Goal: Information Seeking & Learning: Learn about a topic

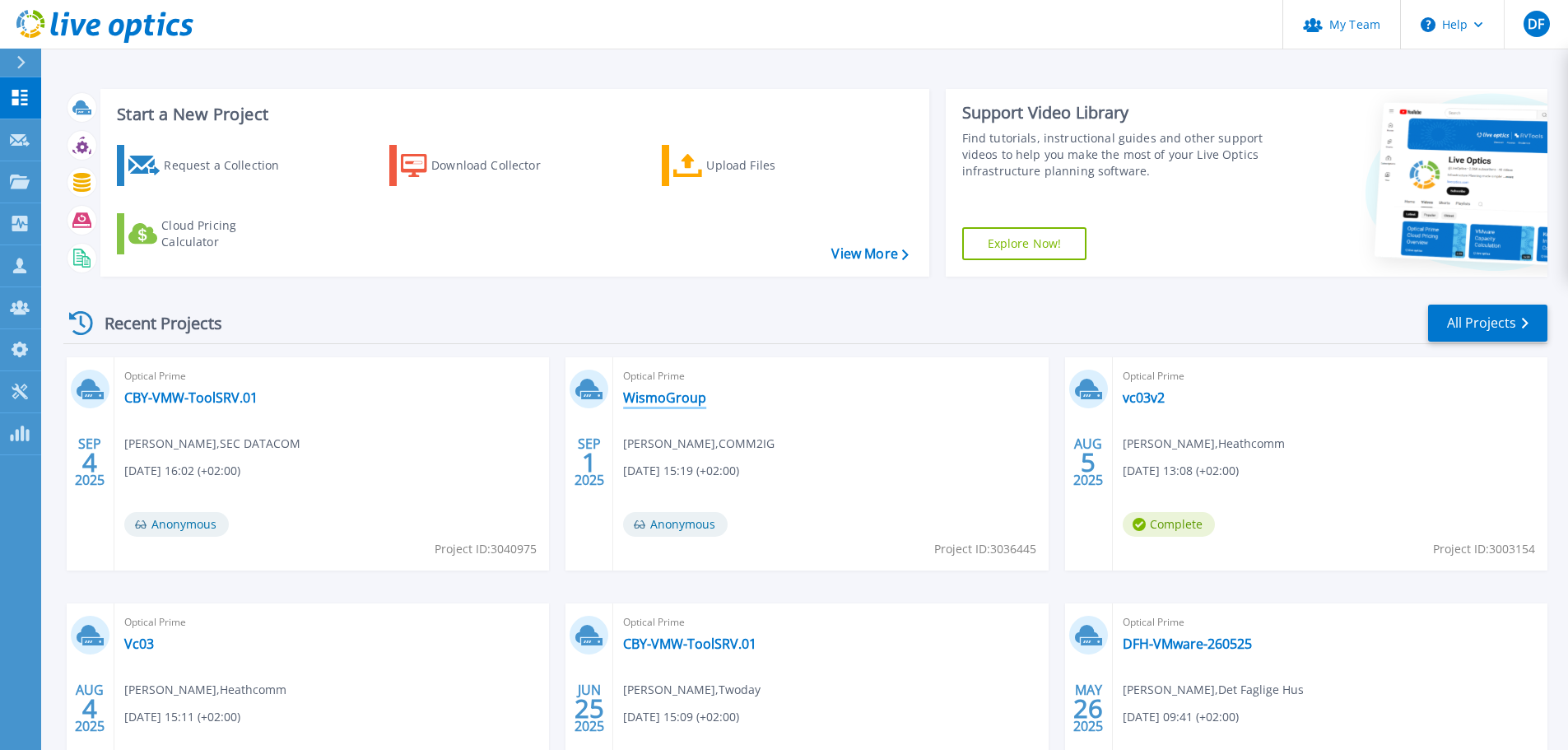
click at [687, 401] on link "WismoGroup" at bounding box center [664, 397] width 83 height 16
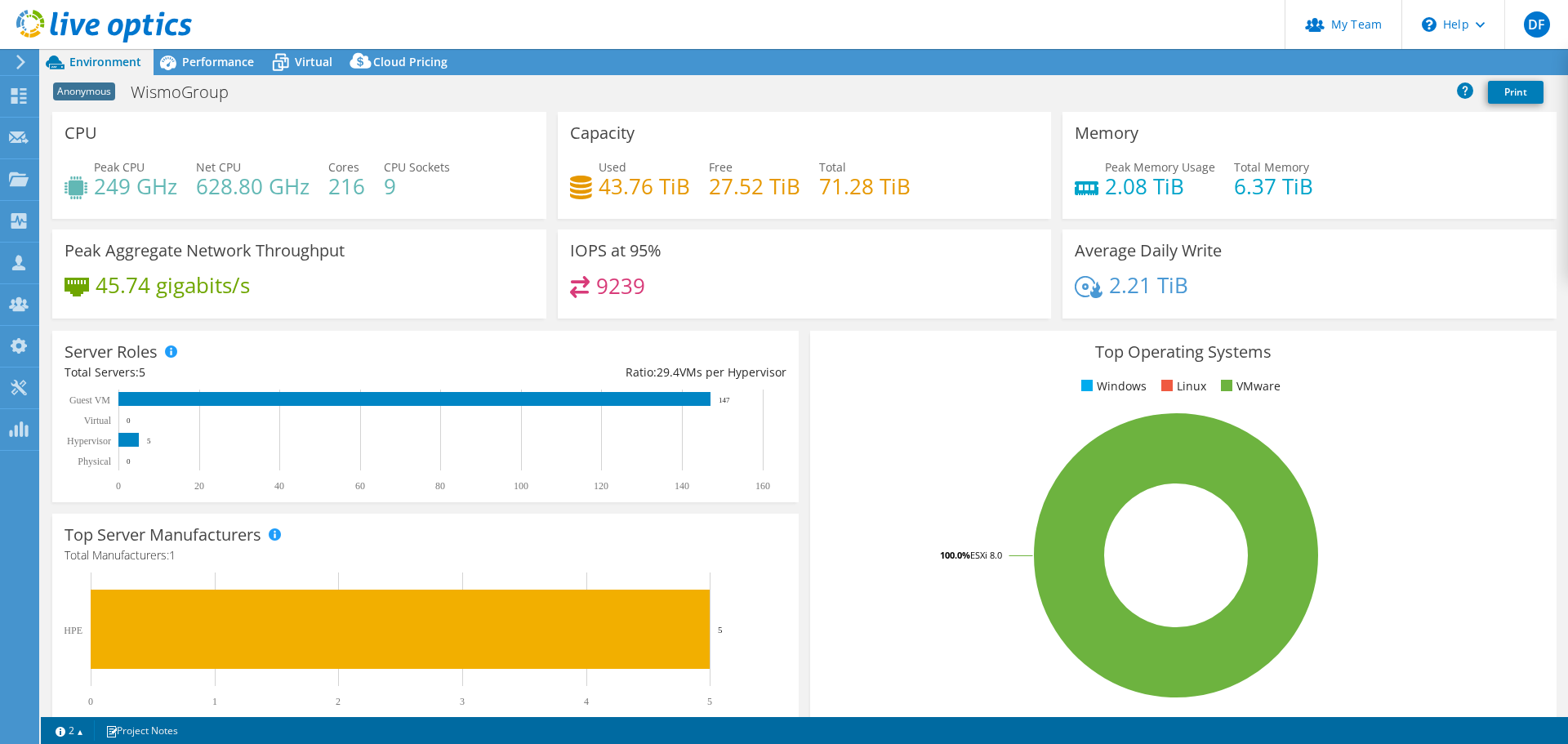
select select "USD"
click at [226, 57] on span "Performance" at bounding box center [218, 62] width 72 height 15
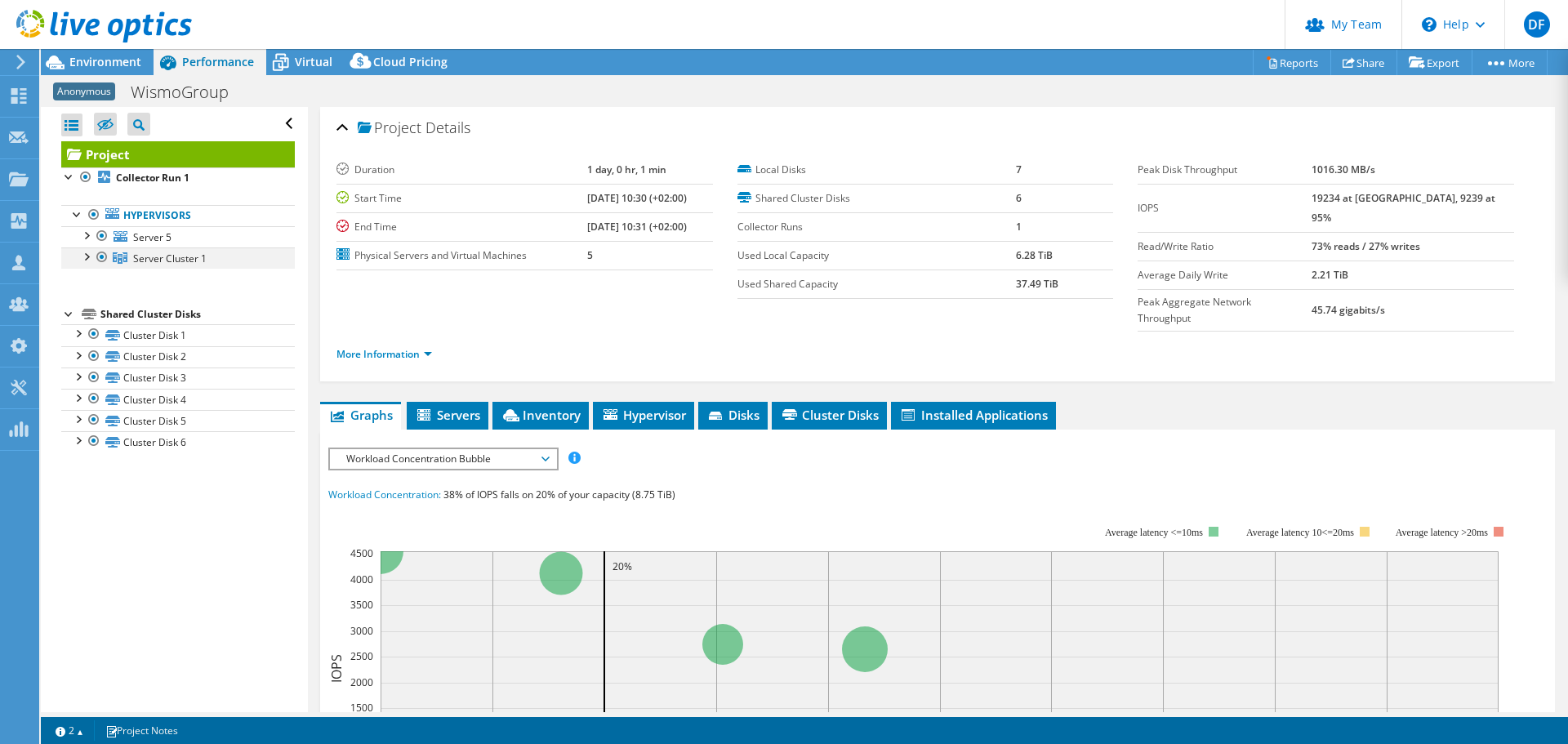
click at [84, 256] on div at bounding box center [85, 255] width 16 height 16
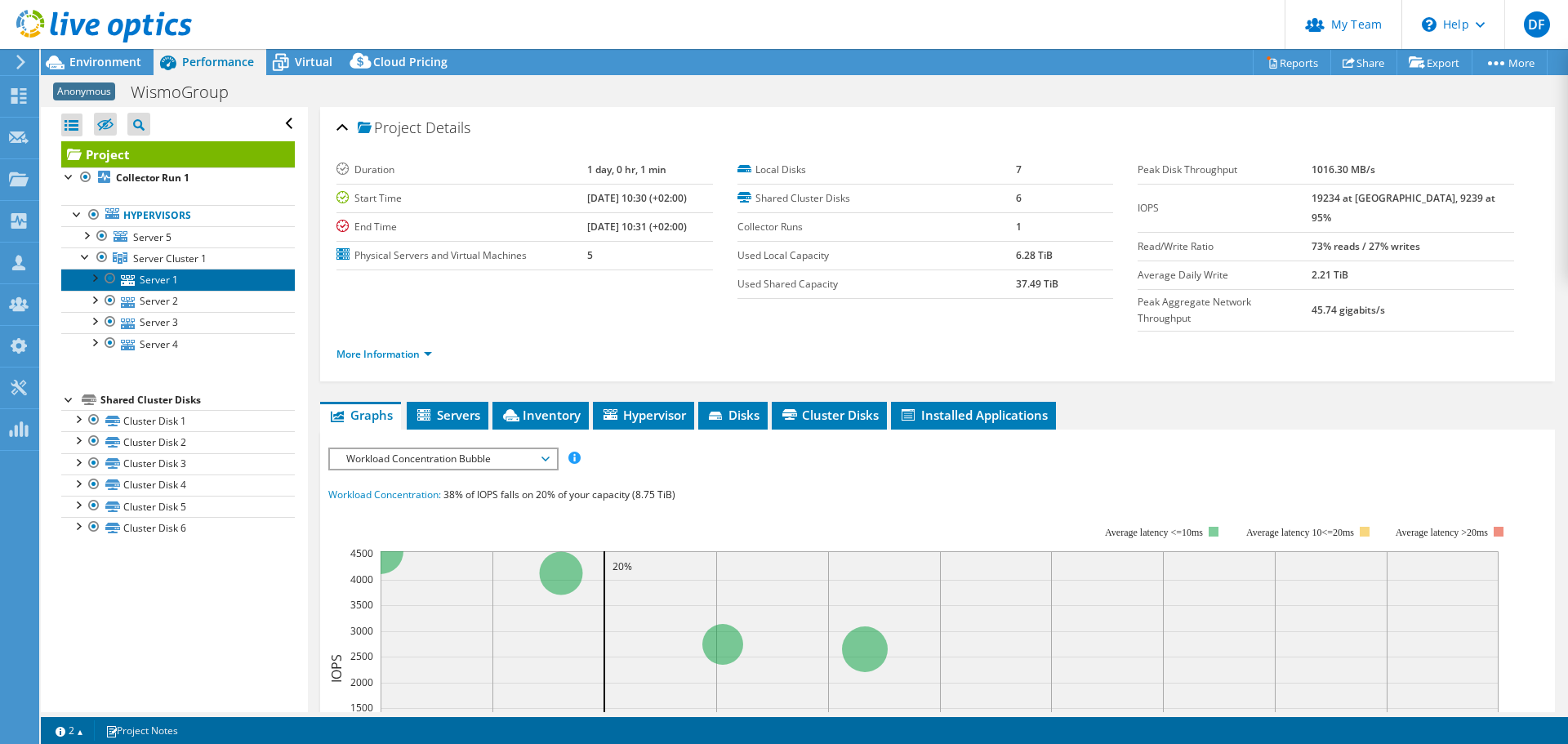
click at [166, 278] on link "Server 1" at bounding box center [178, 279] width 233 height 21
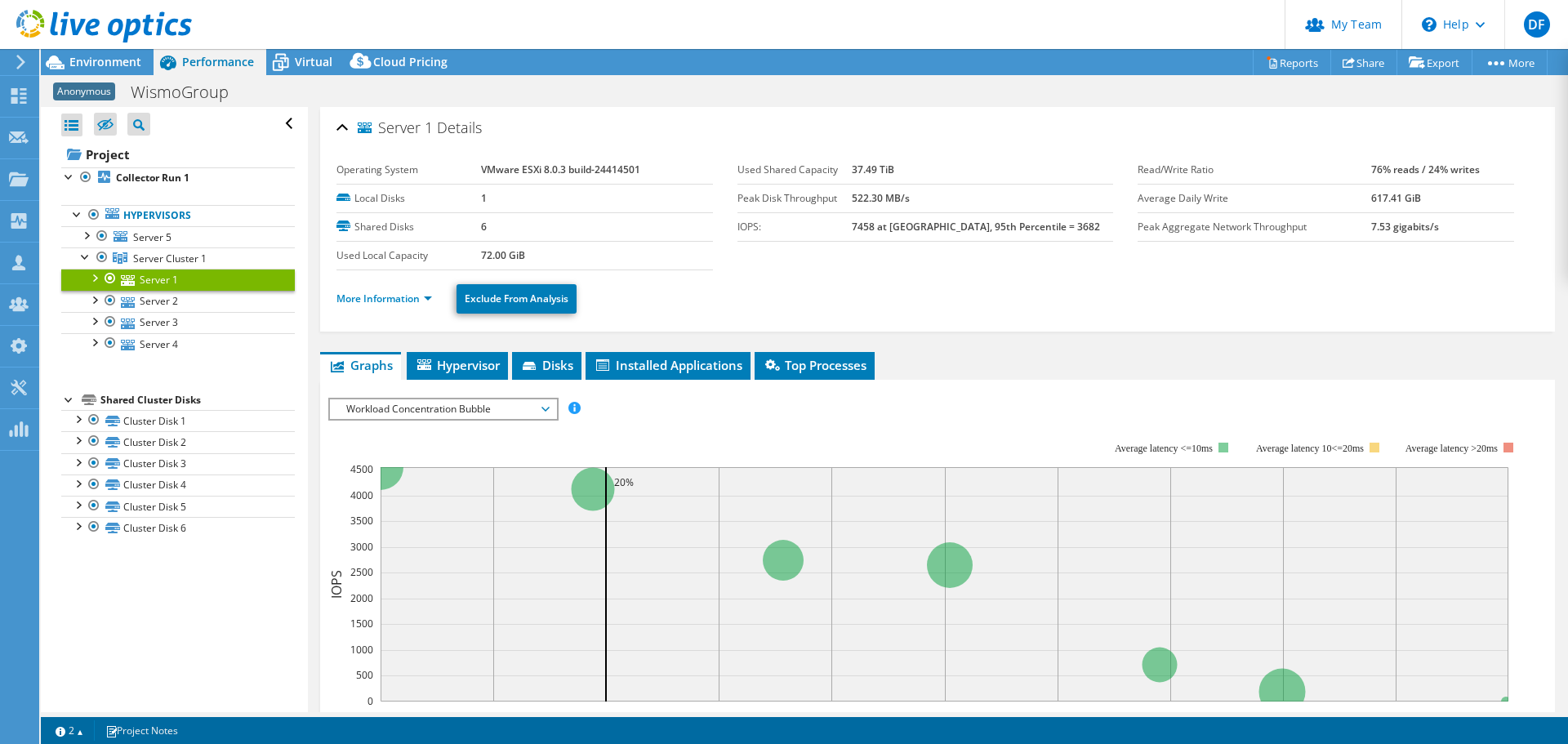
click at [514, 412] on span "Workload Concentration Bubble" at bounding box center [443, 408] width 210 height 20
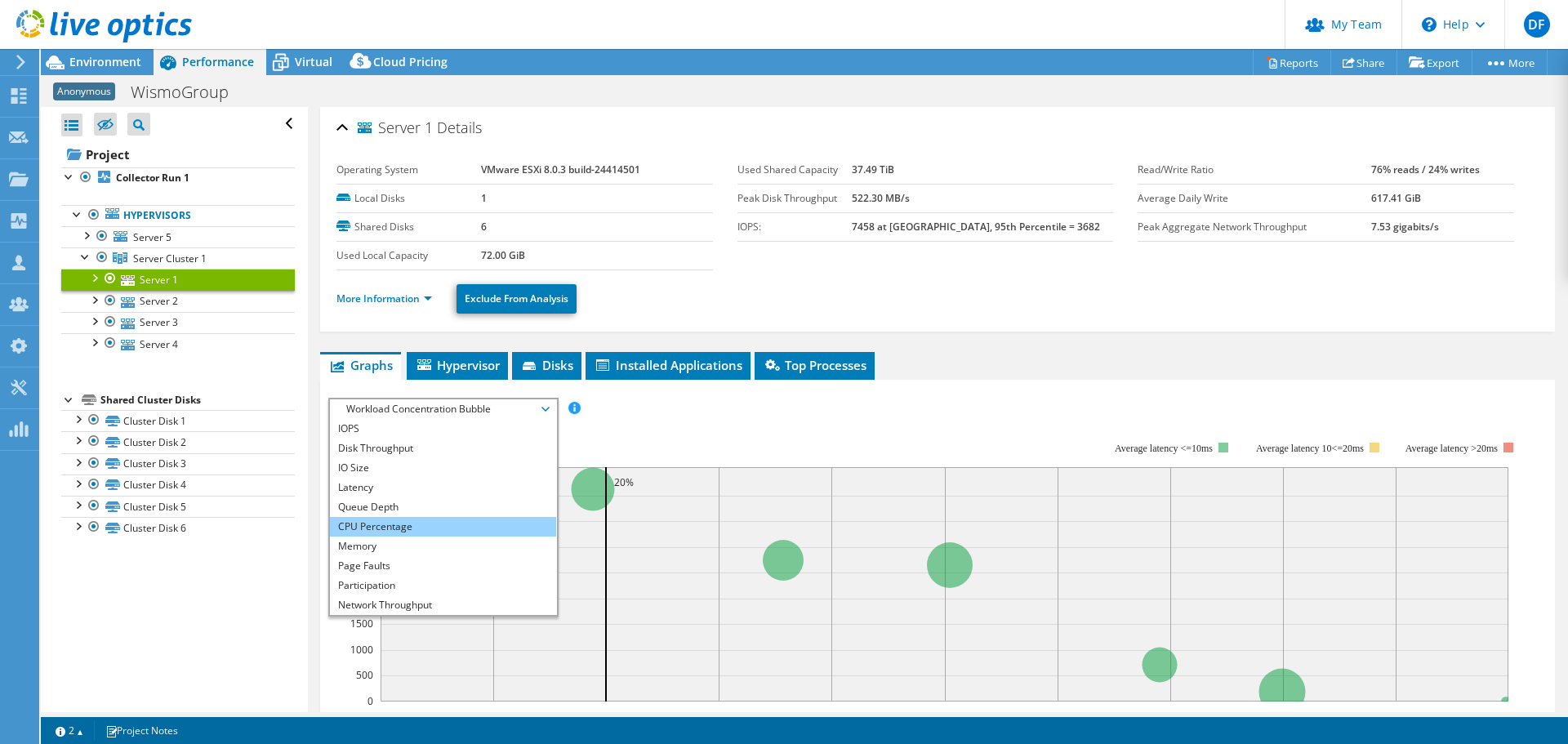
click at [446, 528] on li "CPU Percentage" at bounding box center [443, 526] width 227 height 20
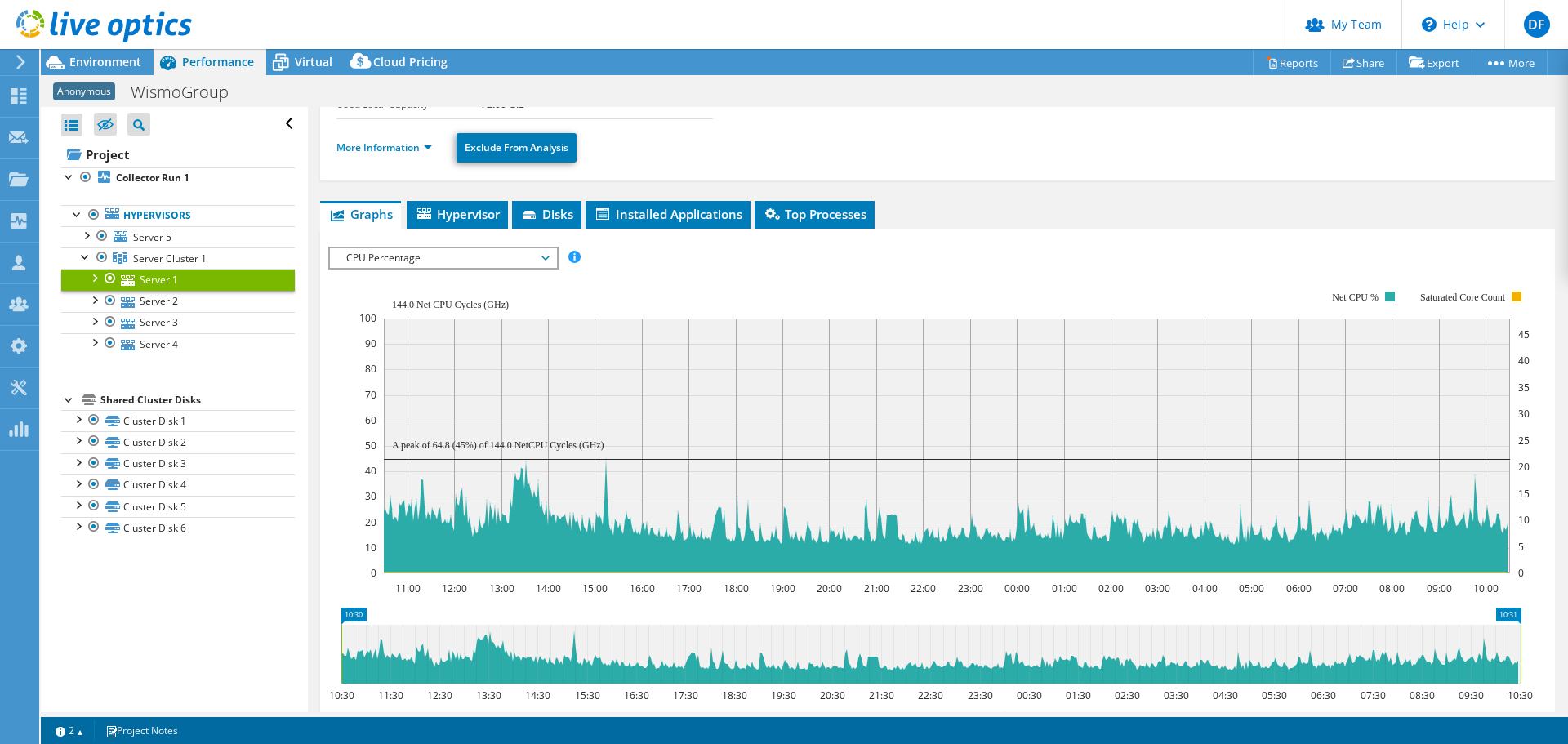
scroll to position [163, 0]
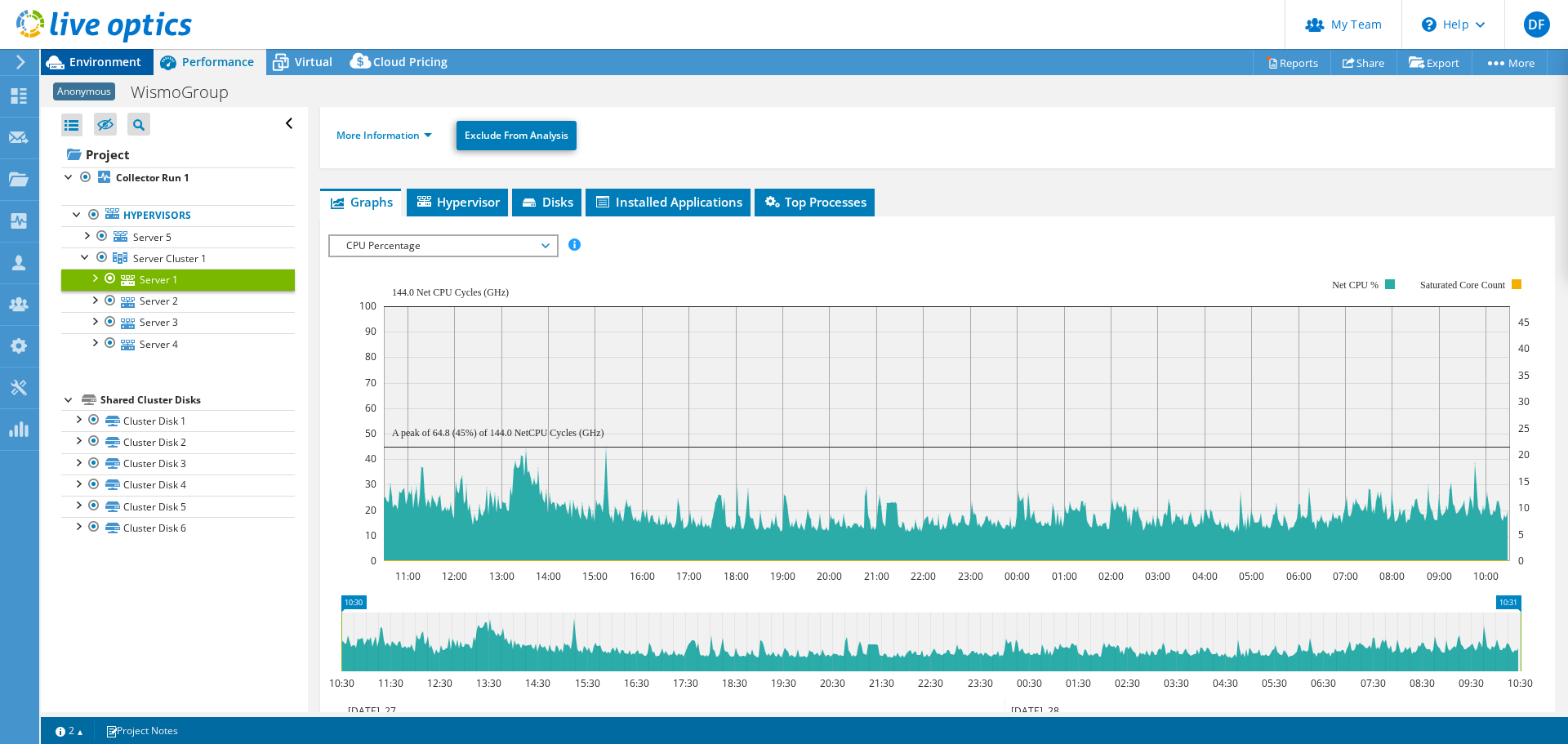
click at [116, 57] on span "Environment" at bounding box center [106, 62] width 72 height 15
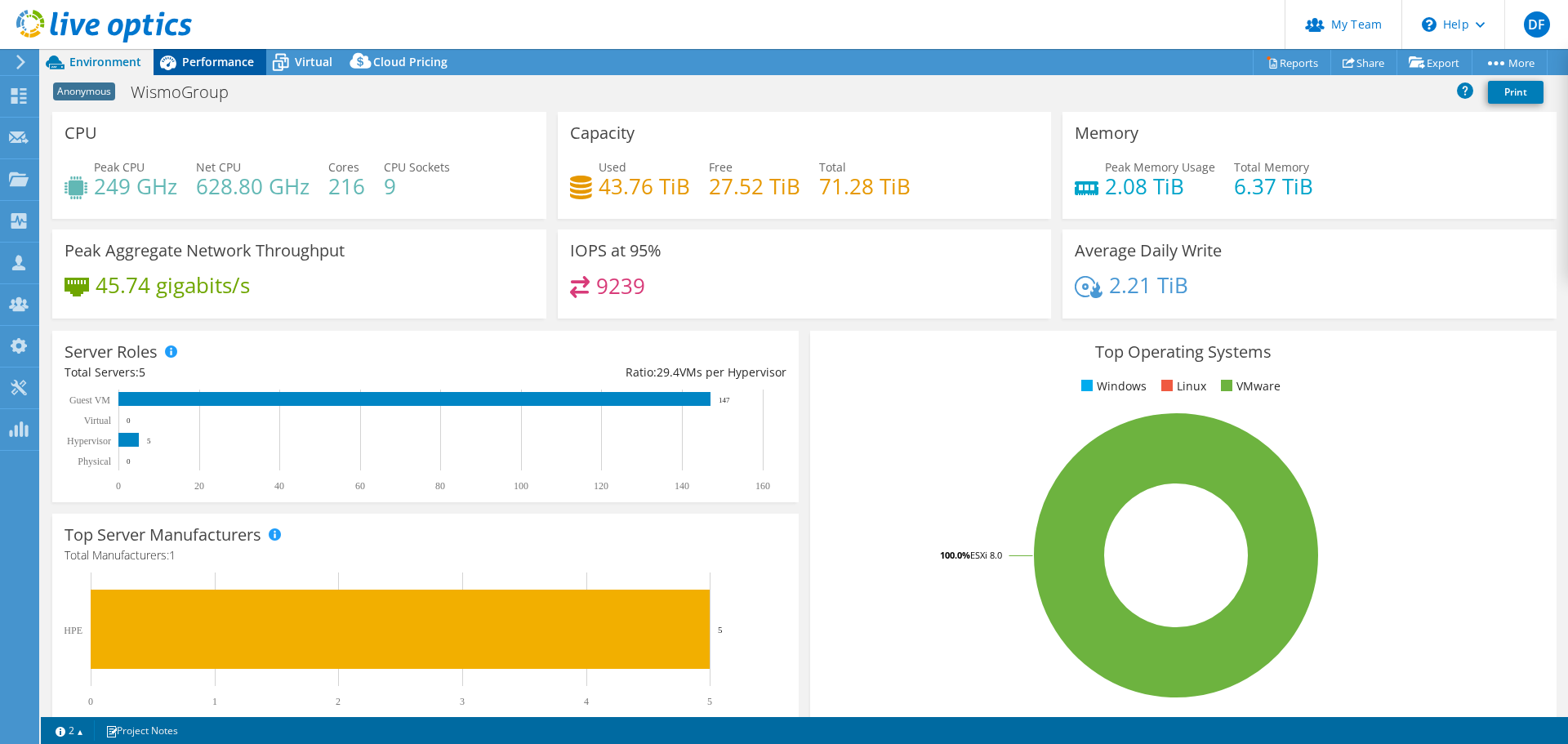
click at [209, 57] on span "Performance" at bounding box center [218, 62] width 72 height 15
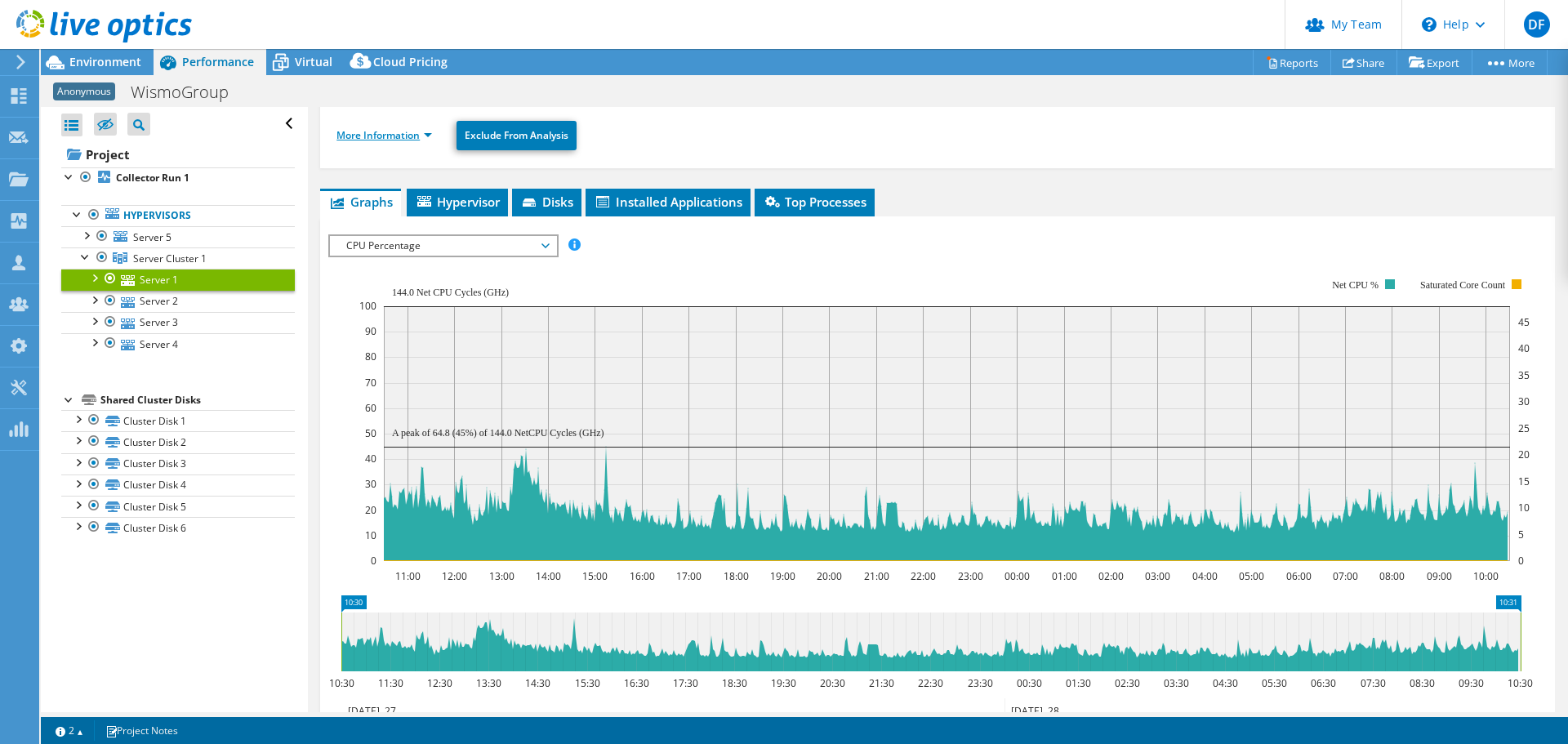
click at [391, 138] on link "More Information" at bounding box center [384, 135] width 95 height 14
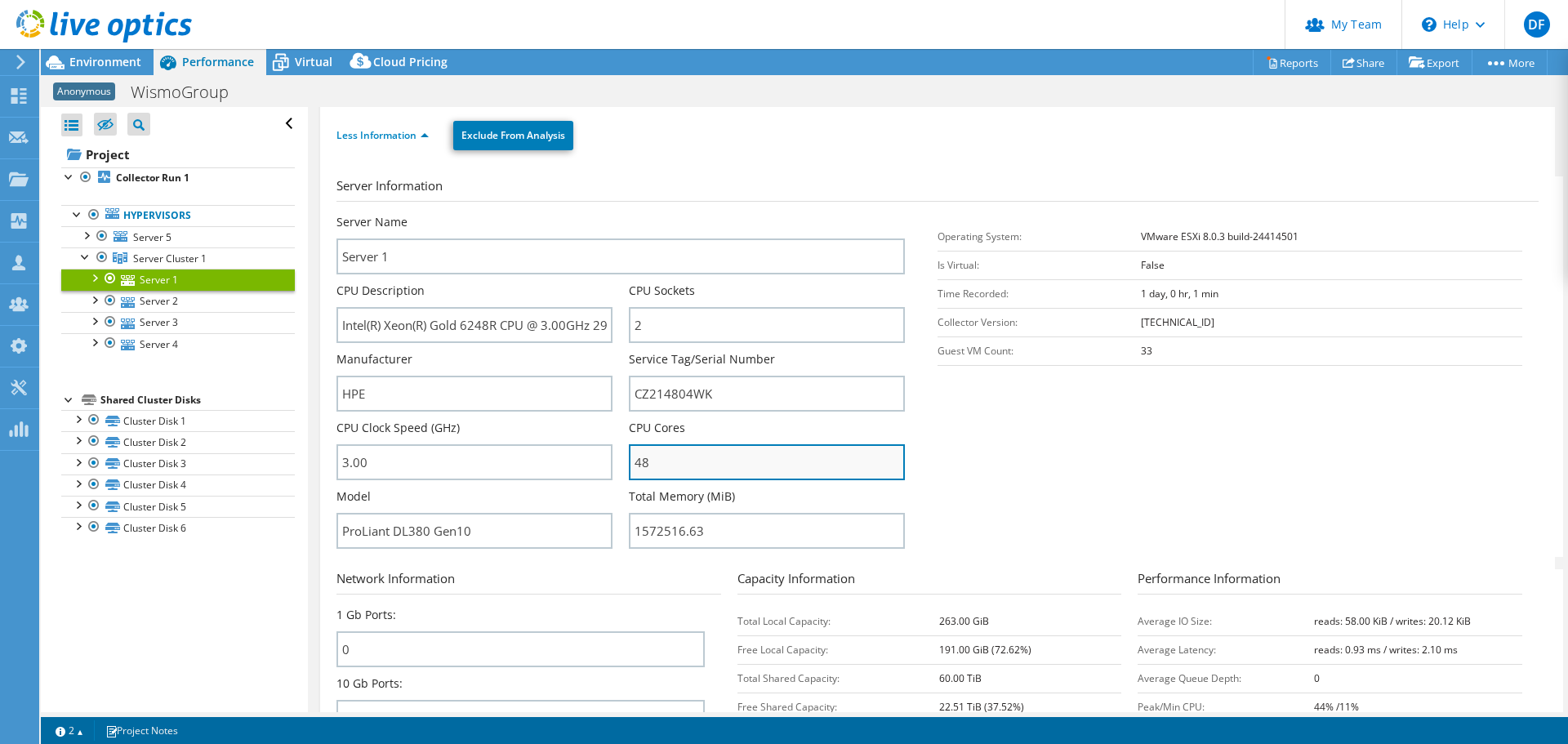
drag, startPoint x: 685, startPoint y: 463, endPoint x: 632, endPoint y: 463, distance: 53.0
click at [632, 463] on input "48" at bounding box center [767, 463] width 276 height 36
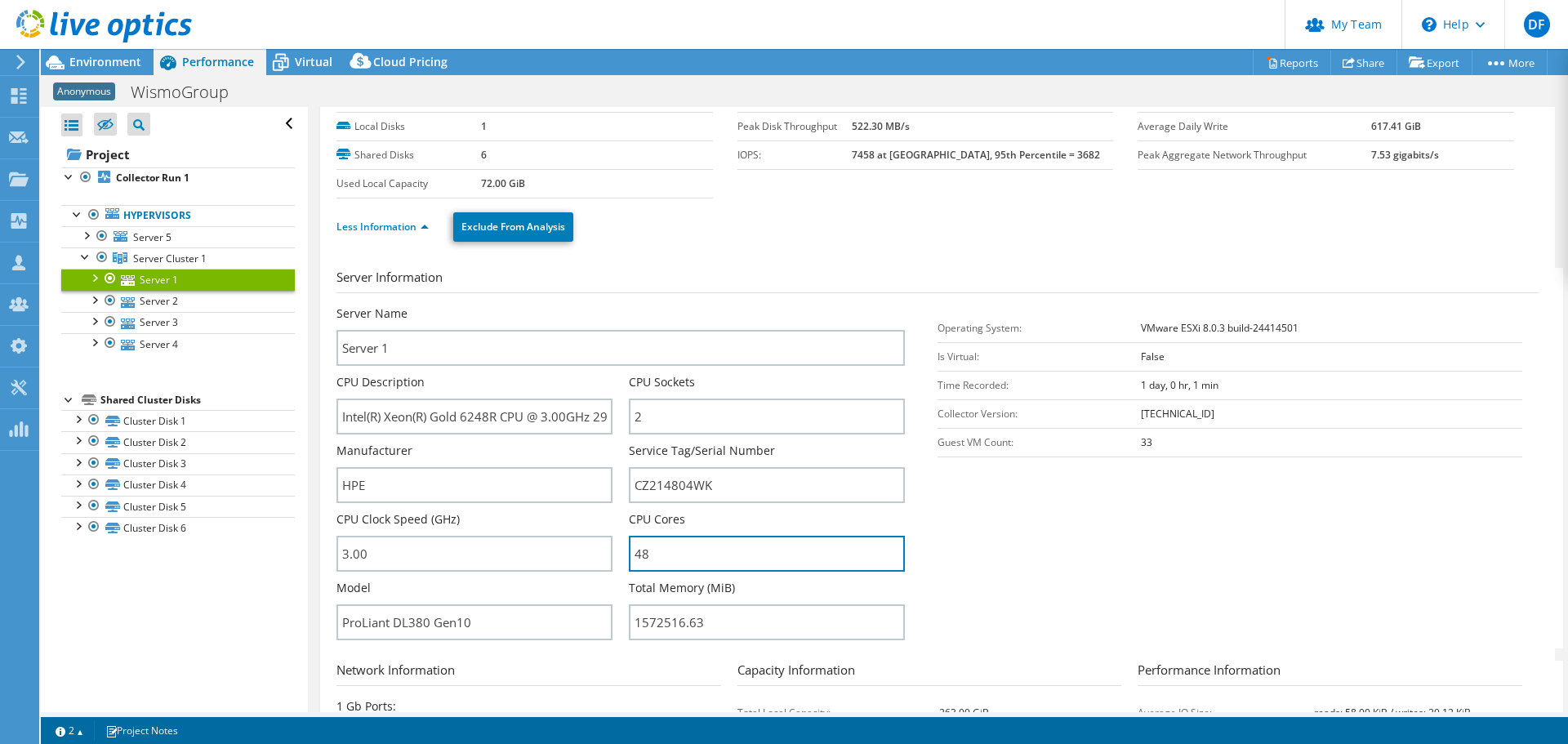
scroll to position [0, 0]
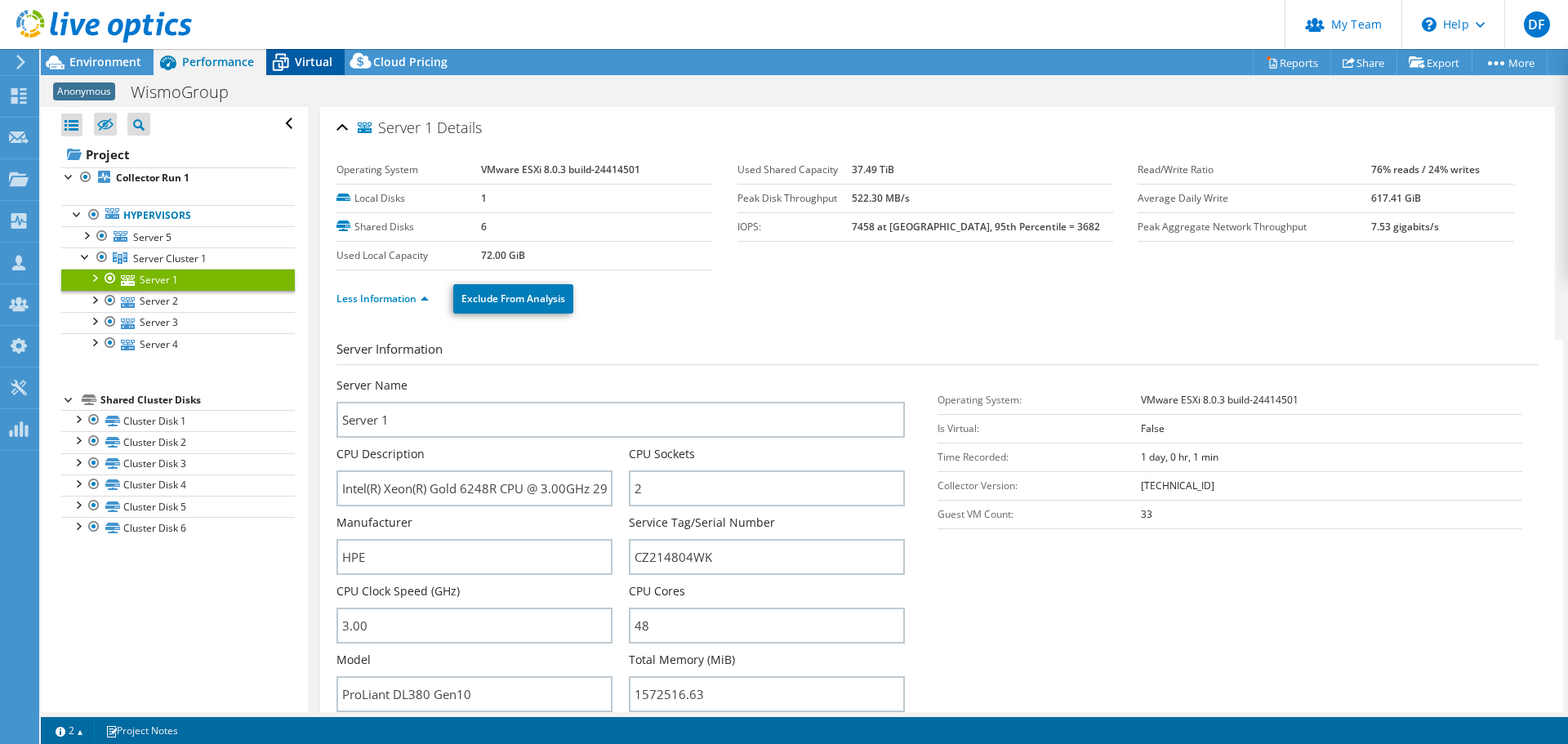
click at [304, 58] on span "Virtual" at bounding box center [313, 62] width 38 height 15
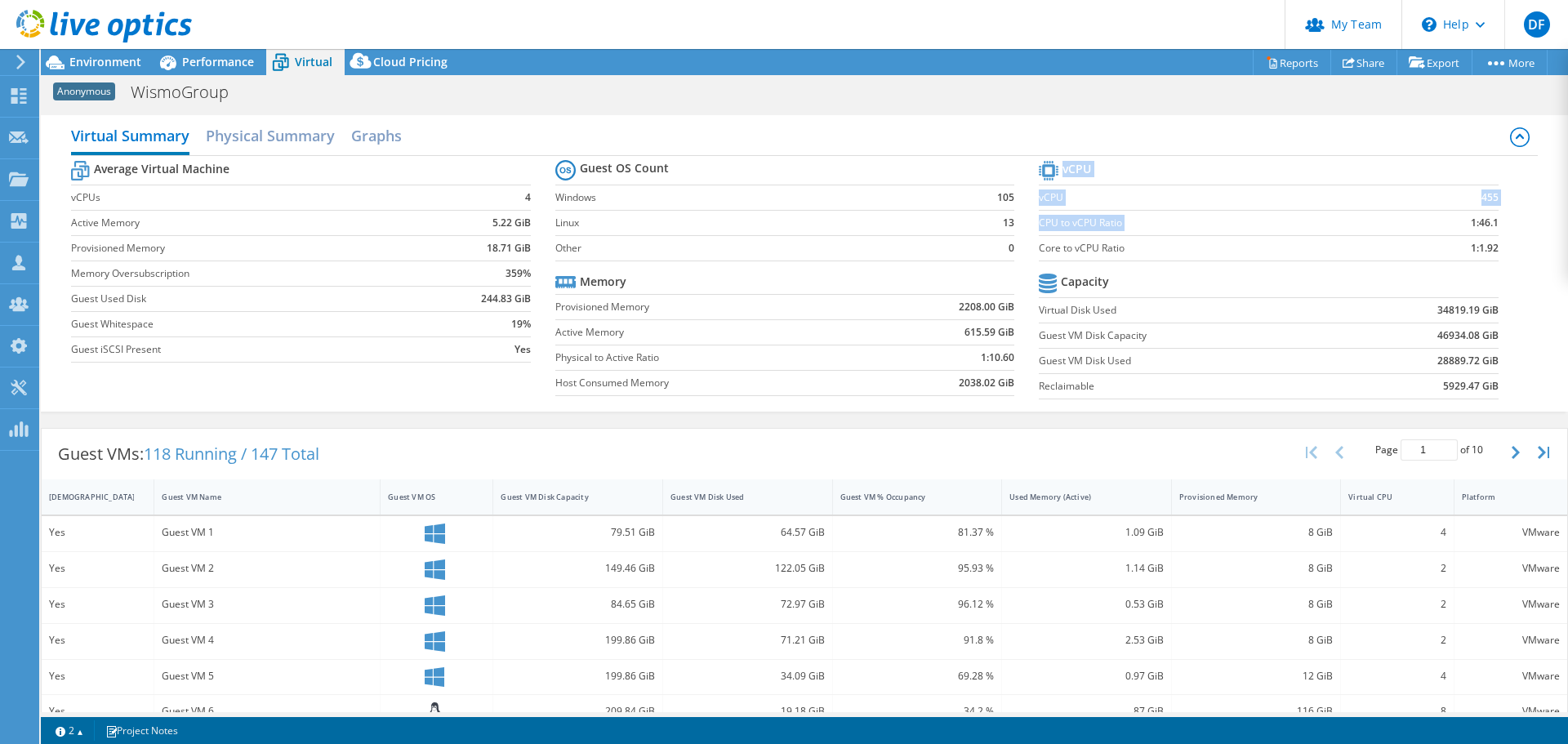
drag, startPoint x: 1494, startPoint y: 214, endPoint x: 1455, endPoint y: 218, distance: 39.2
click at [1455, 218] on section "vCPU vCPU 455 CPU to vCPU Ratio 1:46.1 Core to vCPU Ratio 1:1.92 Capacity Virtu…" at bounding box center [1280, 282] width 483 height 251
click at [1454, 220] on td "1:46.1" at bounding box center [1445, 222] width 105 height 25
drag, startPoint x: 1495, startPoint y: 247, endPoint x: 1456, endPoint y: 244, distance: 39.1
click at [1456, 244] on section "vCPU vCPU 455 CPU to vCPU Ratio 1:46.1 Core to vCPU Ratio 1:1.92 Capacity Virtu…" at bounding box center [1280, 282] width 483 height 251
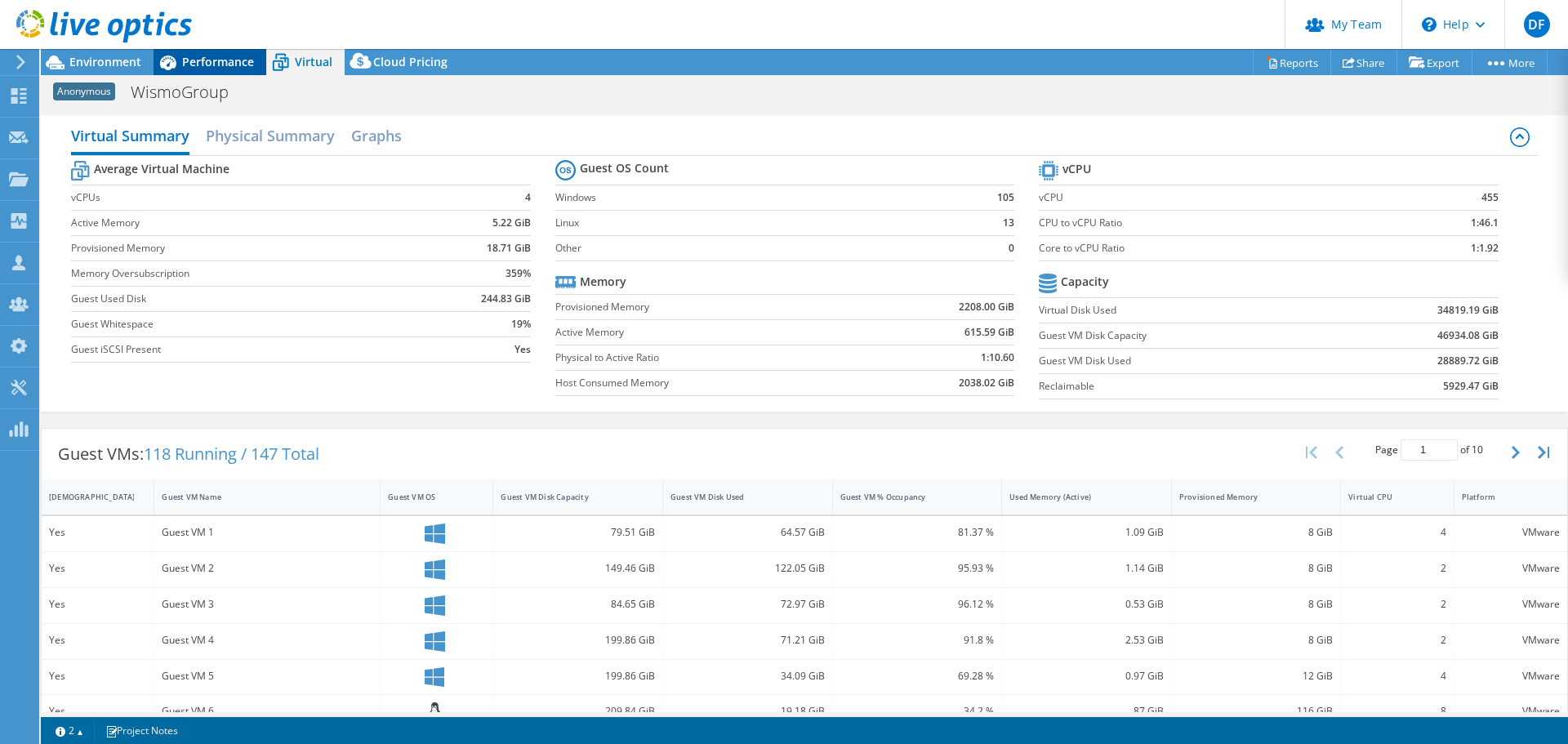
click at [203, 52] on div "Performance" at bounding box center [209, 62] width 112 height 26
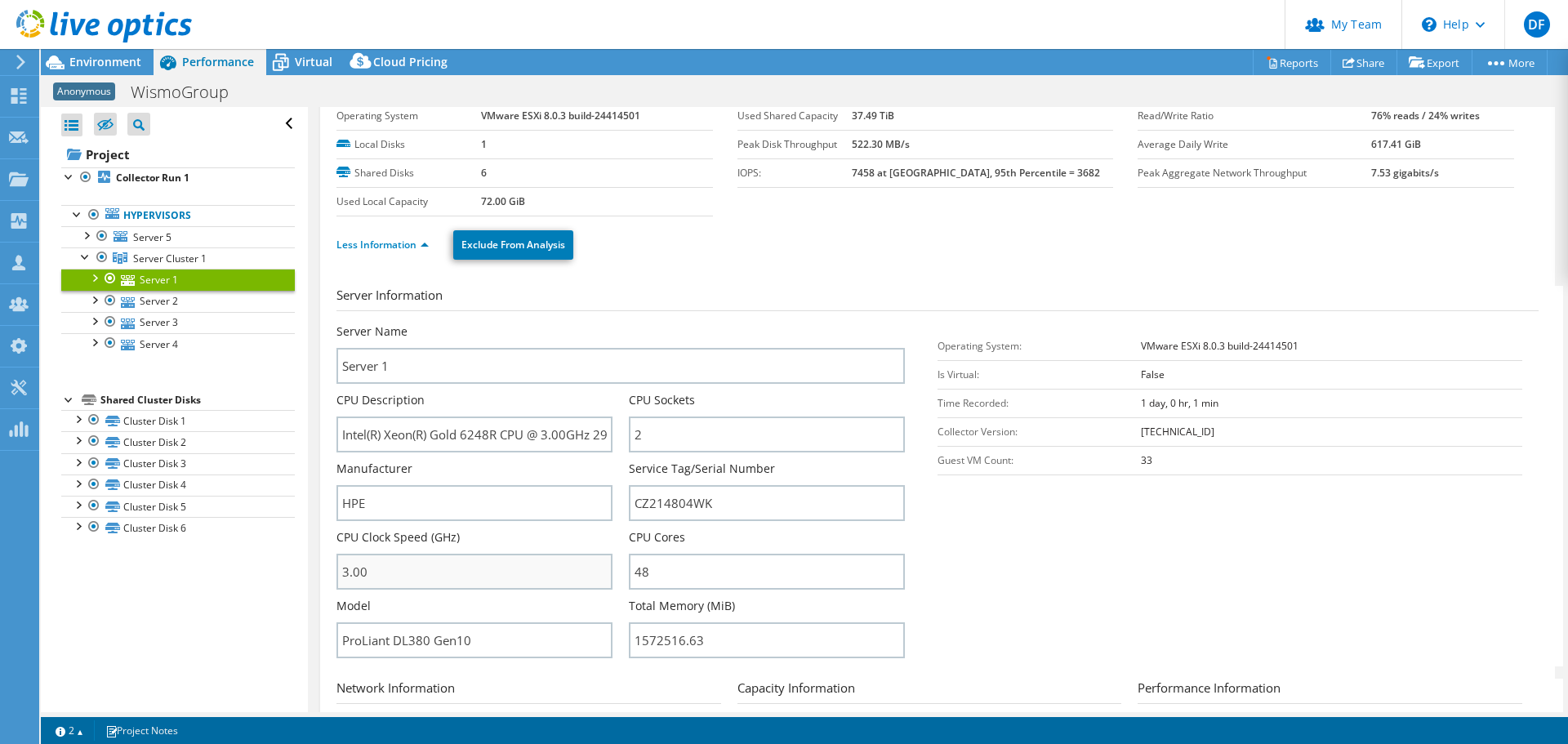
scroll to position [82, 0]
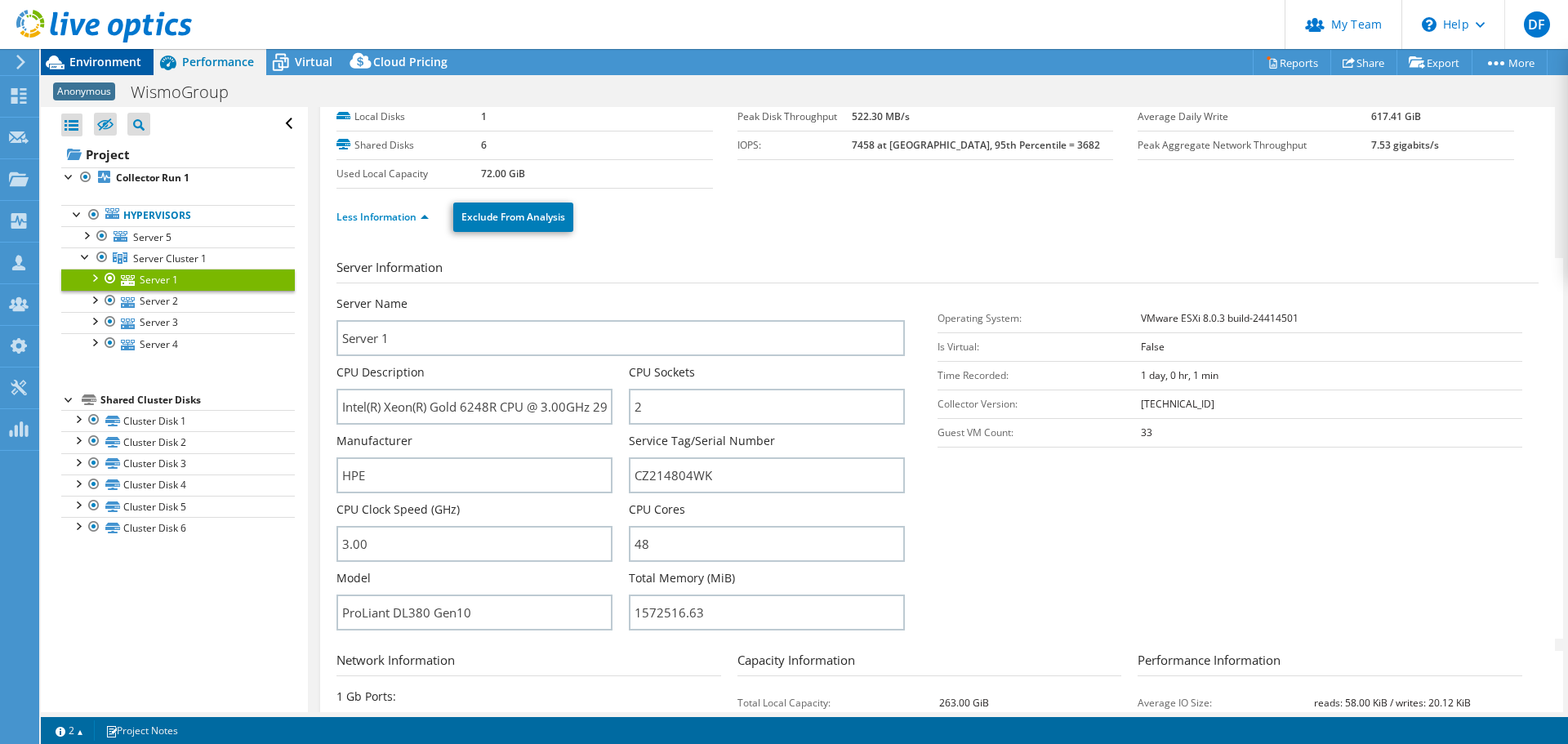
click at [101, 68] on span "Environment" at bounding box center [106, 62] width 72 height 15
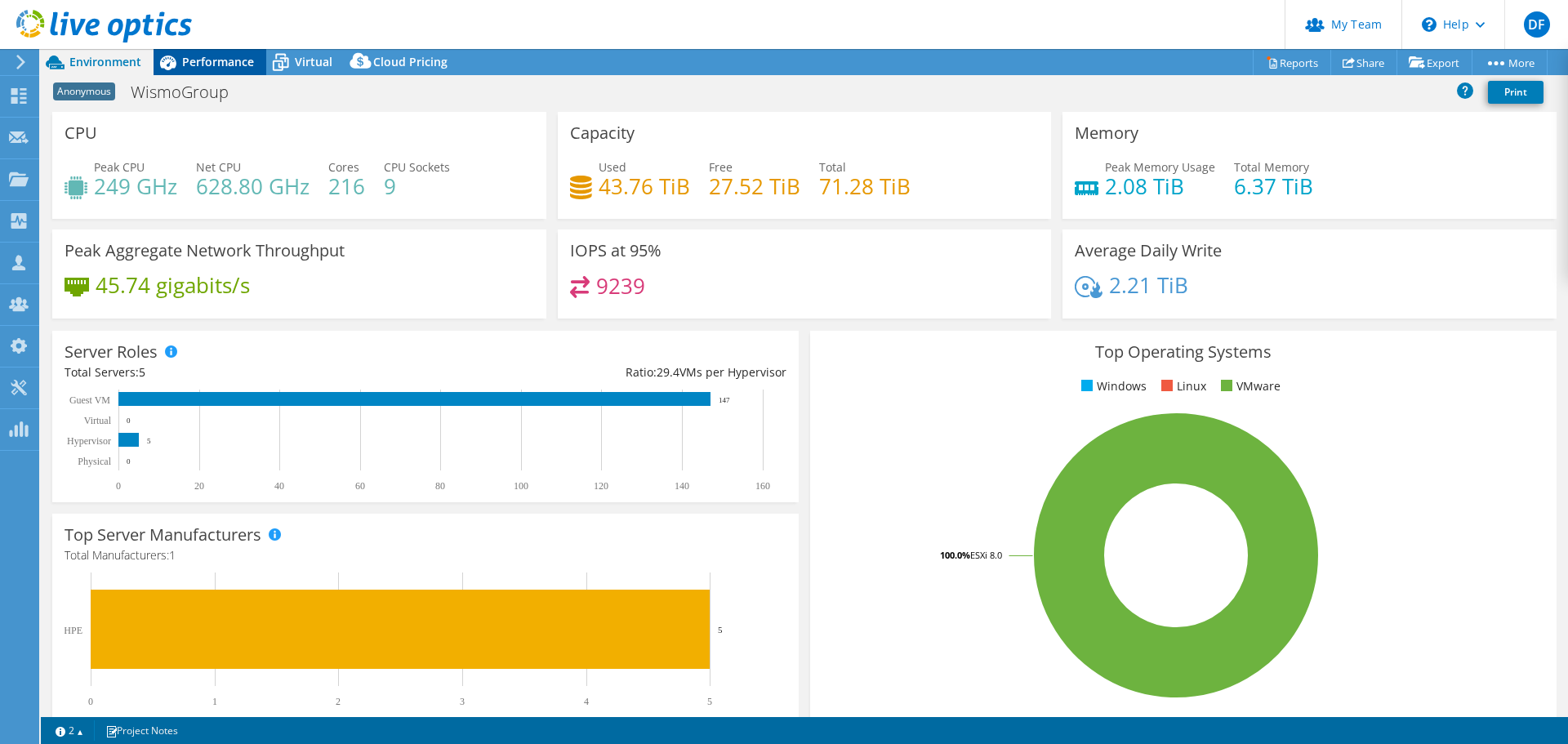
click at [218, 63] on span "Performance" at bounding box center [218, 62] width 72 height 15
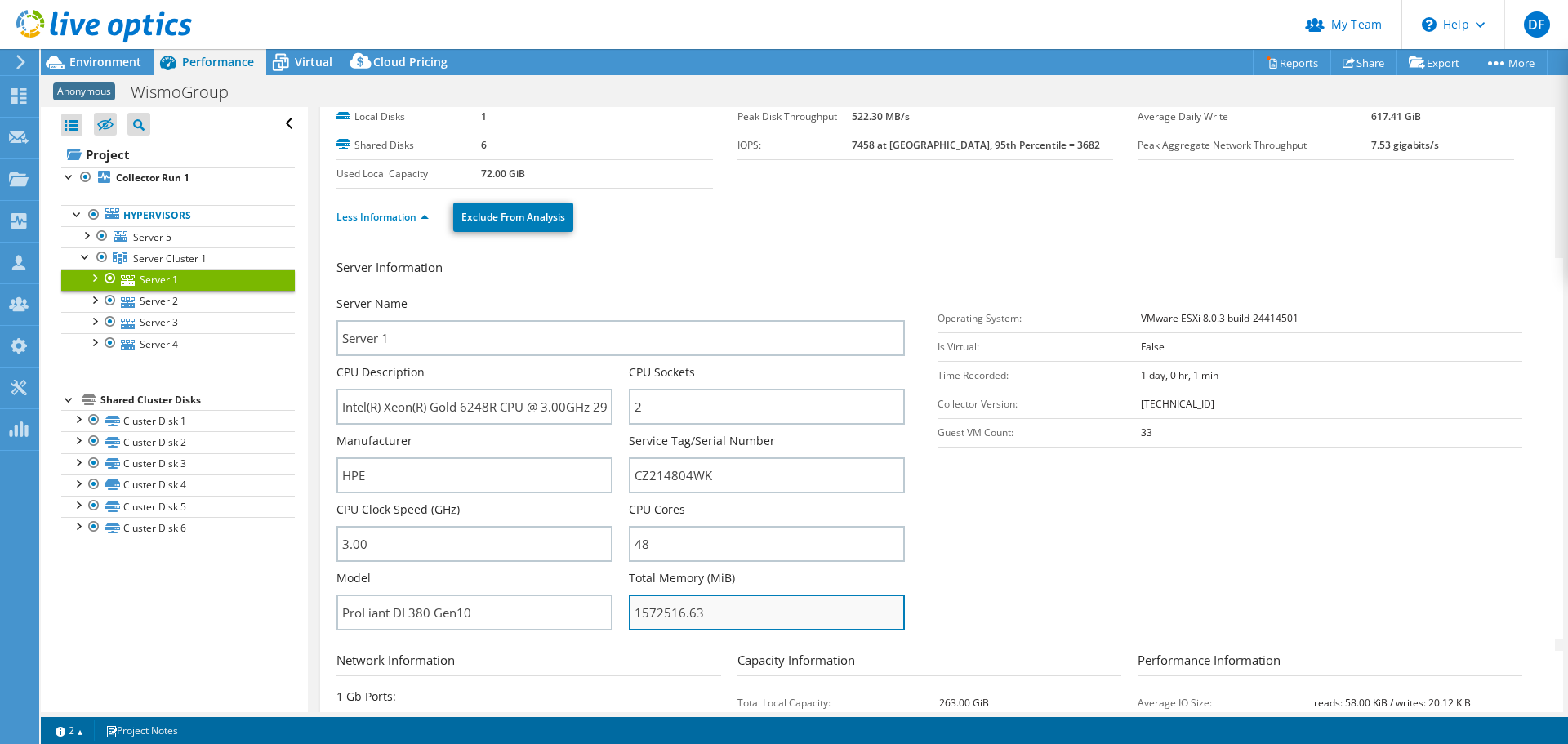
drag, startPoint x: 707, startPoint y: 614, endPoint x: 627, endPoint y: 611, distance: 80.1
click at [629, 611] on input "1572516.63" at bounding box center [767, 613] width 276 height 36
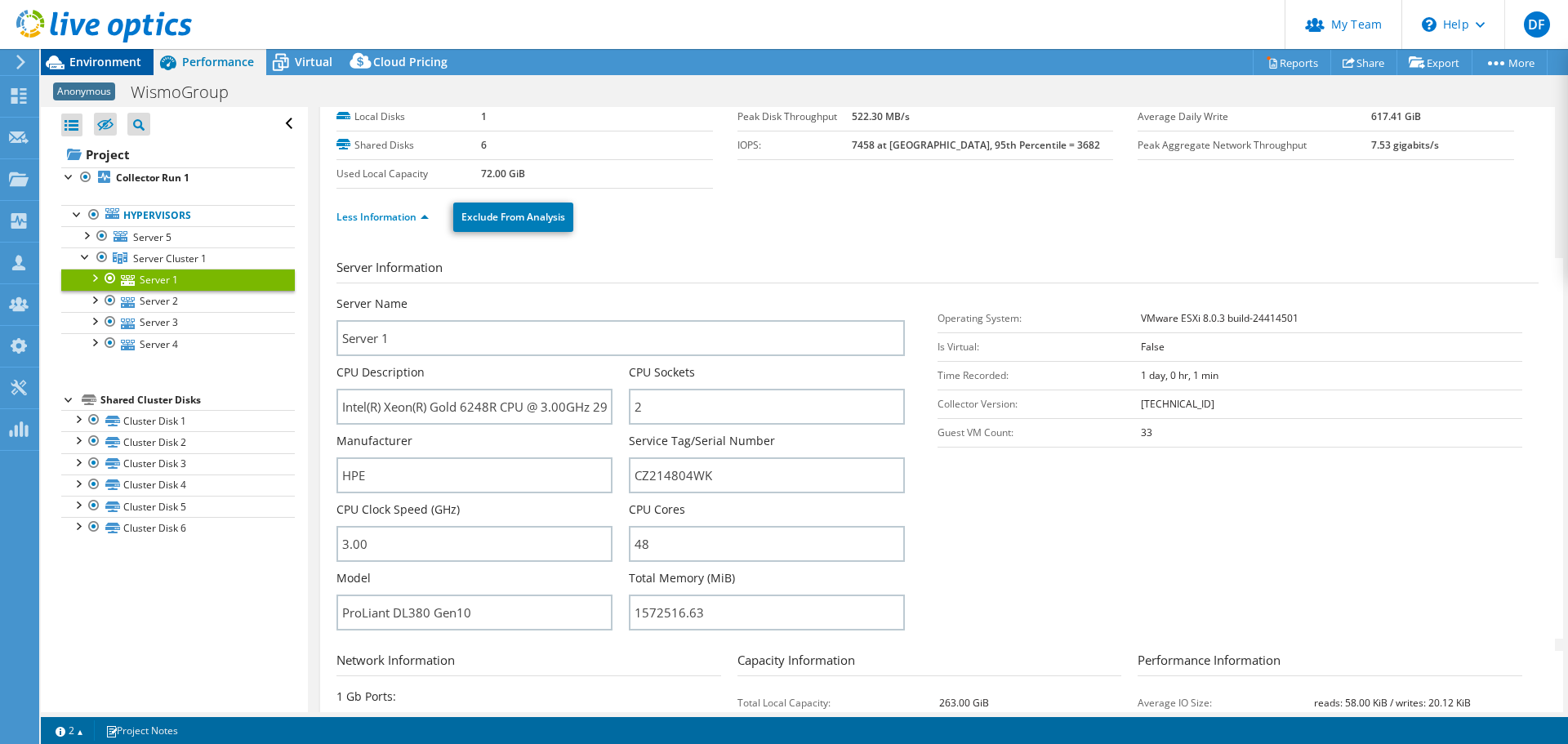
click at [84, 59] on span "Environment" at bounding box center [106, 62] width 72 height 15
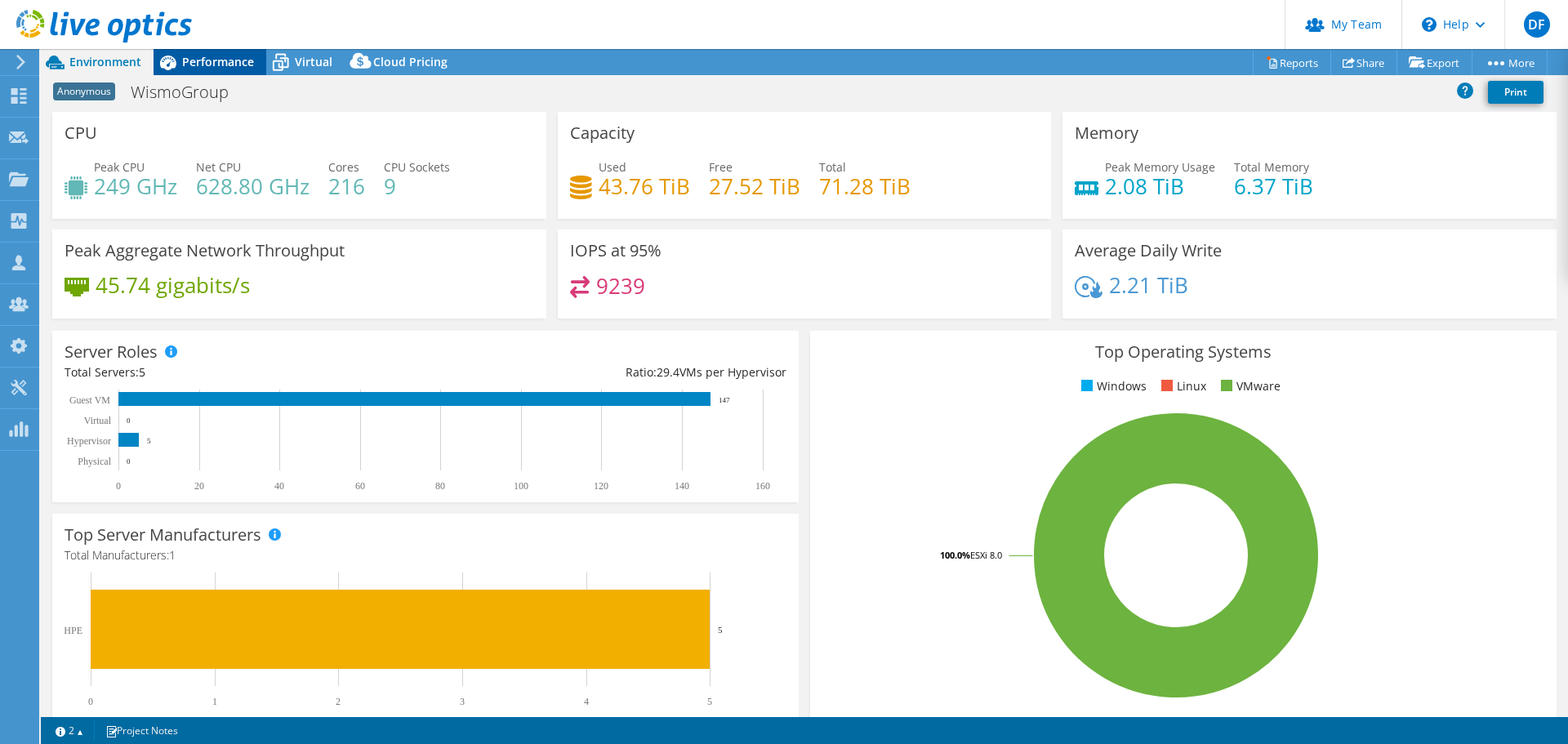
click at [213, 59] on span "Performance" at bounding box center [218, 62] width 72 height 15
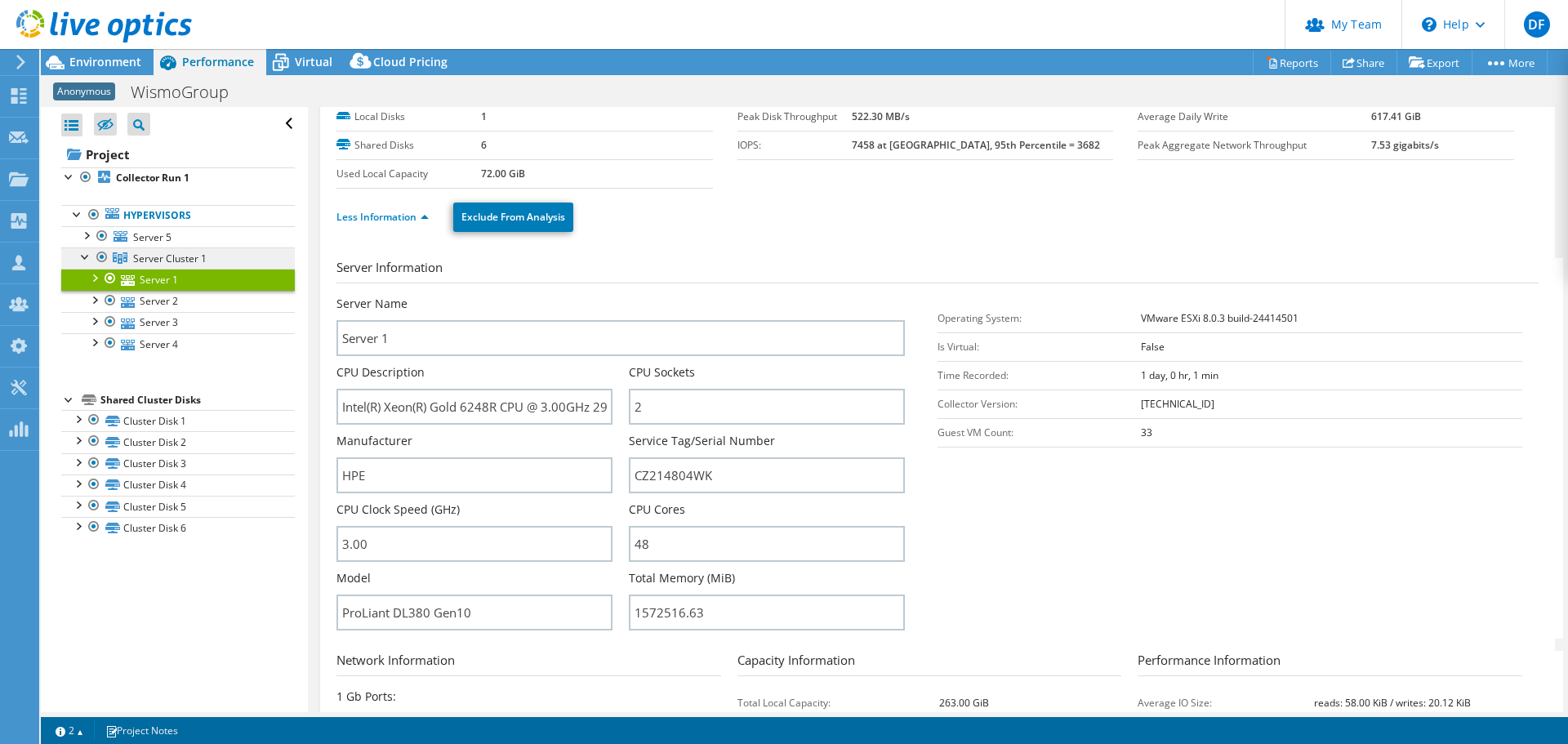
click at [169, 257] on span "Server Cluster 1" at bounding box center [170, 258] width 74 height 14
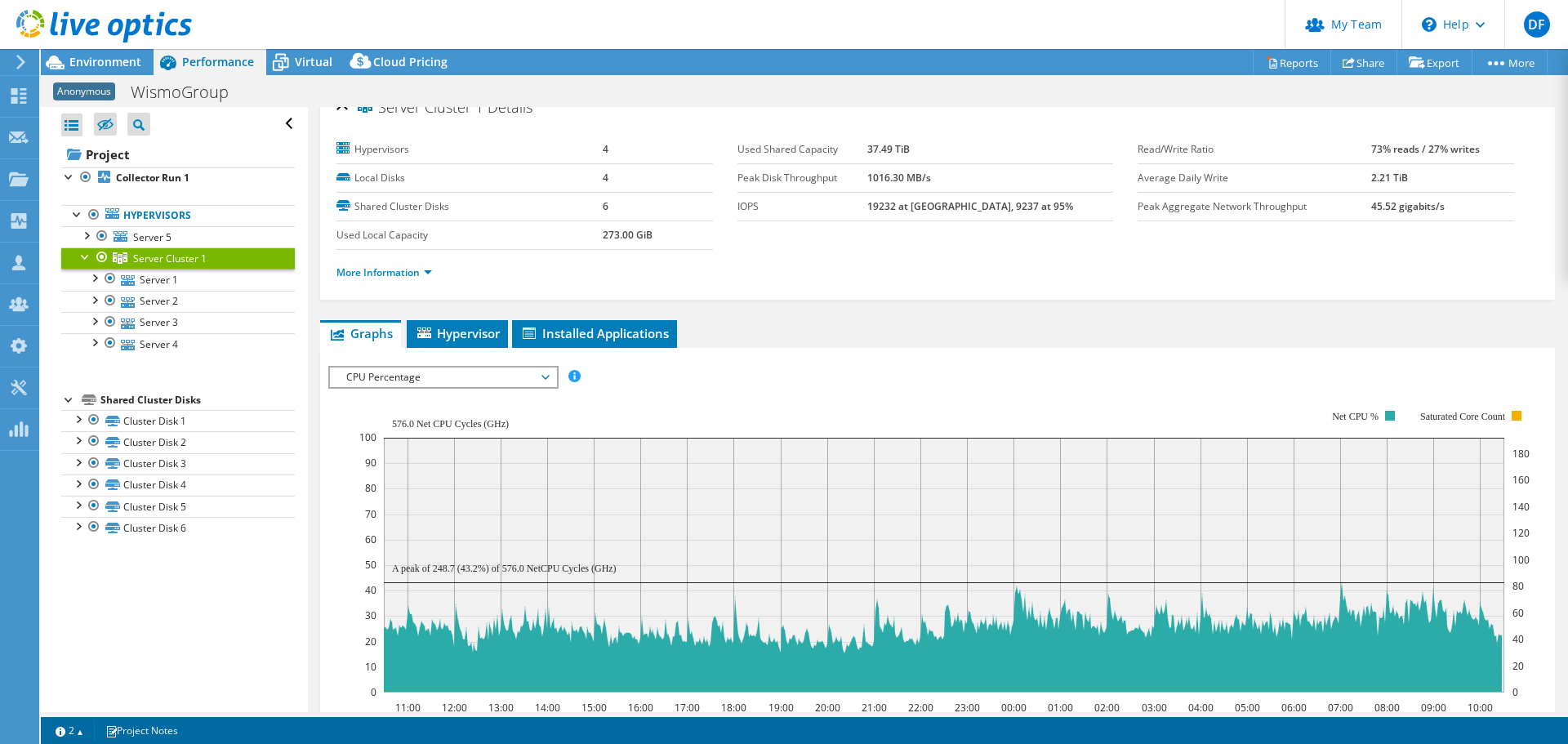
scroll to position [0, 0]
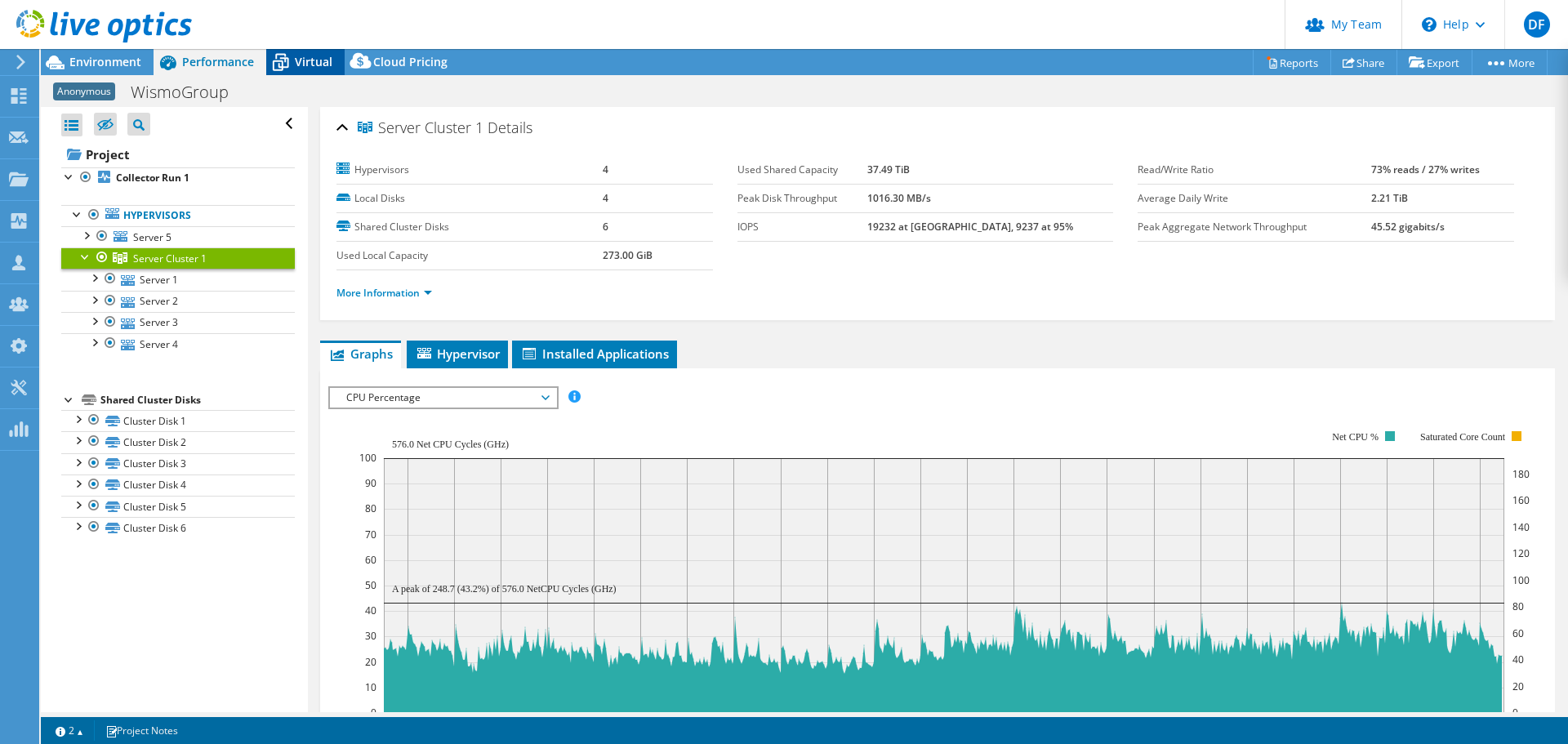
click at [318, 72] on div "Virtual" at bounding box center [305, 62] width 78 height 26
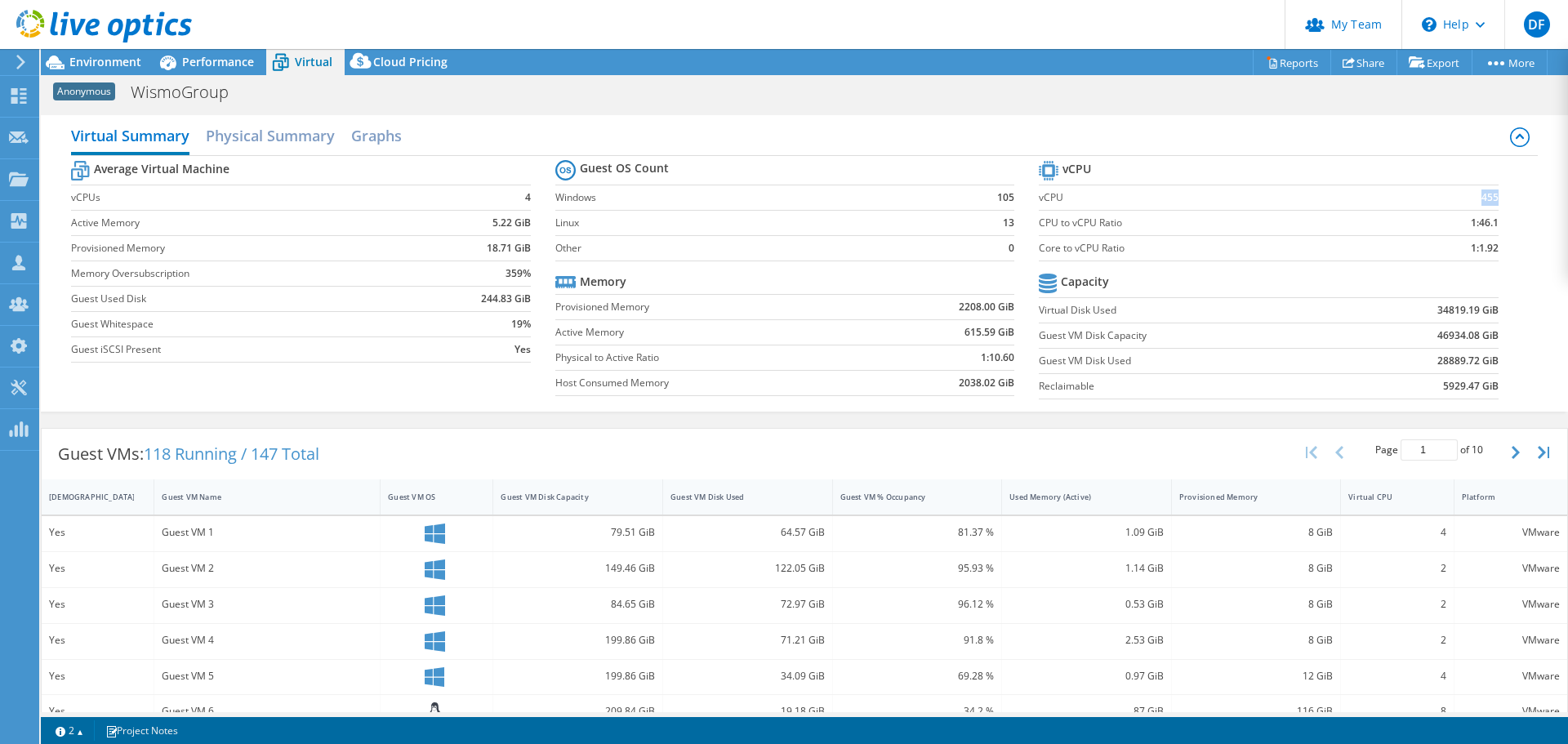
drag, startPoint x: 1486, startPoint y: 197, endPoint x: 1469, endPoint y: 198, distance: 17.0
click at [1481, 198] on b "455" at bounding box center [1490, 197] width 17 height 16
click at [1486, 190] on b "455" at bounding box center [1490, 197] width 17 height 16
drag, startPoint x: 1478, startPoint y: 197, endPoint x: 1450, endPoint y: 193, distance: 28.3
click at [1451, 193] on section "vCPU vCPU 455 CPU to vCPU Ratio 1:46.1 Core to vCPU Ratio 1:1.92 Capacity Virtu…" at bounding box center [1280, 282] width 483 height 251
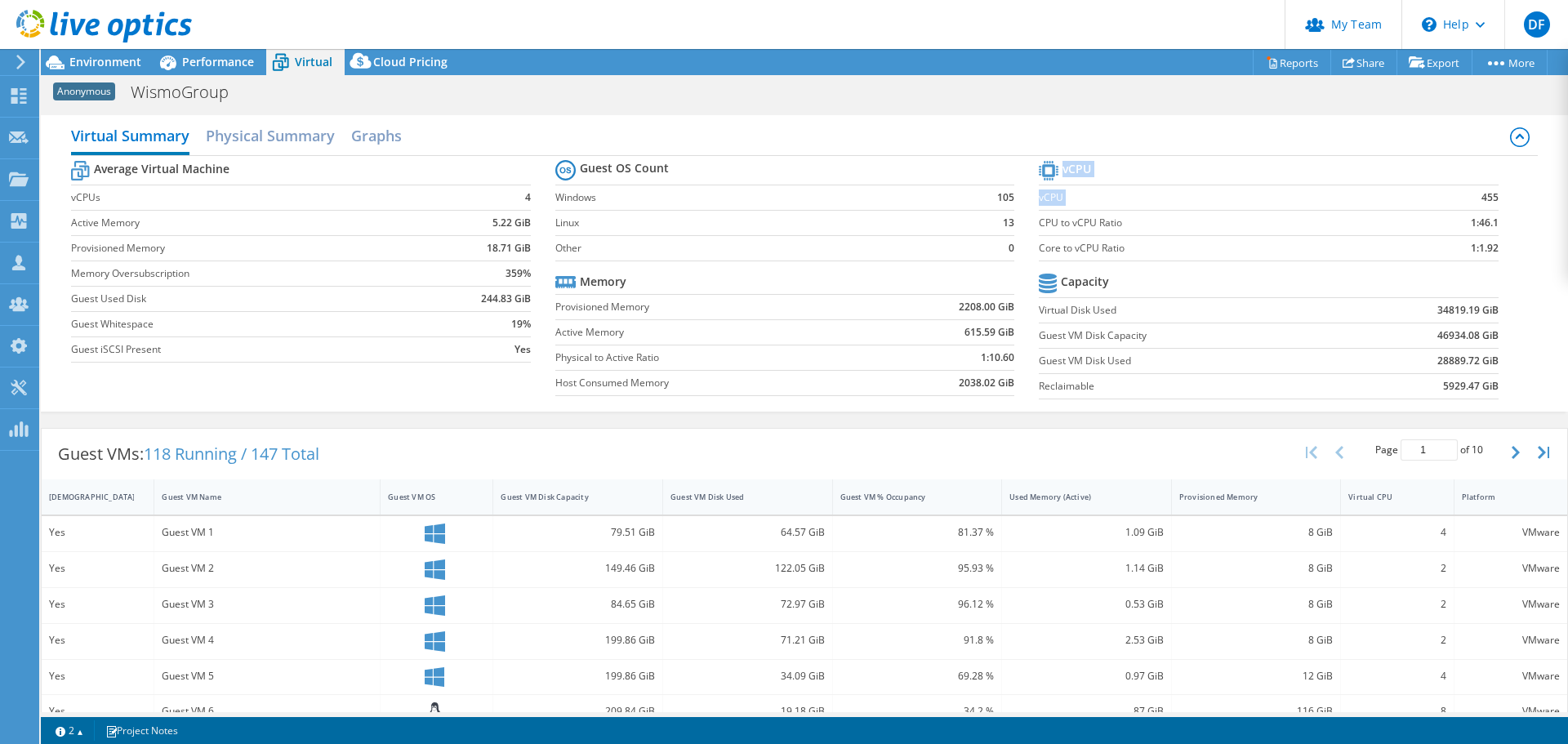
click at [1492, 193] on section "vCPU vCPU 455 CPU to vCPU Ratio 1:46.1 Core to vCPU Ratio 1:1.92 Capacity Virtu…" at bounding box center [1280, 282] width 483 height 251
click at [791, 128] on div "Virtual Summary Physical Summary Graphs" at bounding box center [804, 137] width 1466 height 37
click at [94, 76] on div "Anonymous WismoGroup Print" at bounding box center [804, 91] width 1527 height 30
click at [101, 69] on span "Environment" at bounding box center [106, 62] width 72 height 15
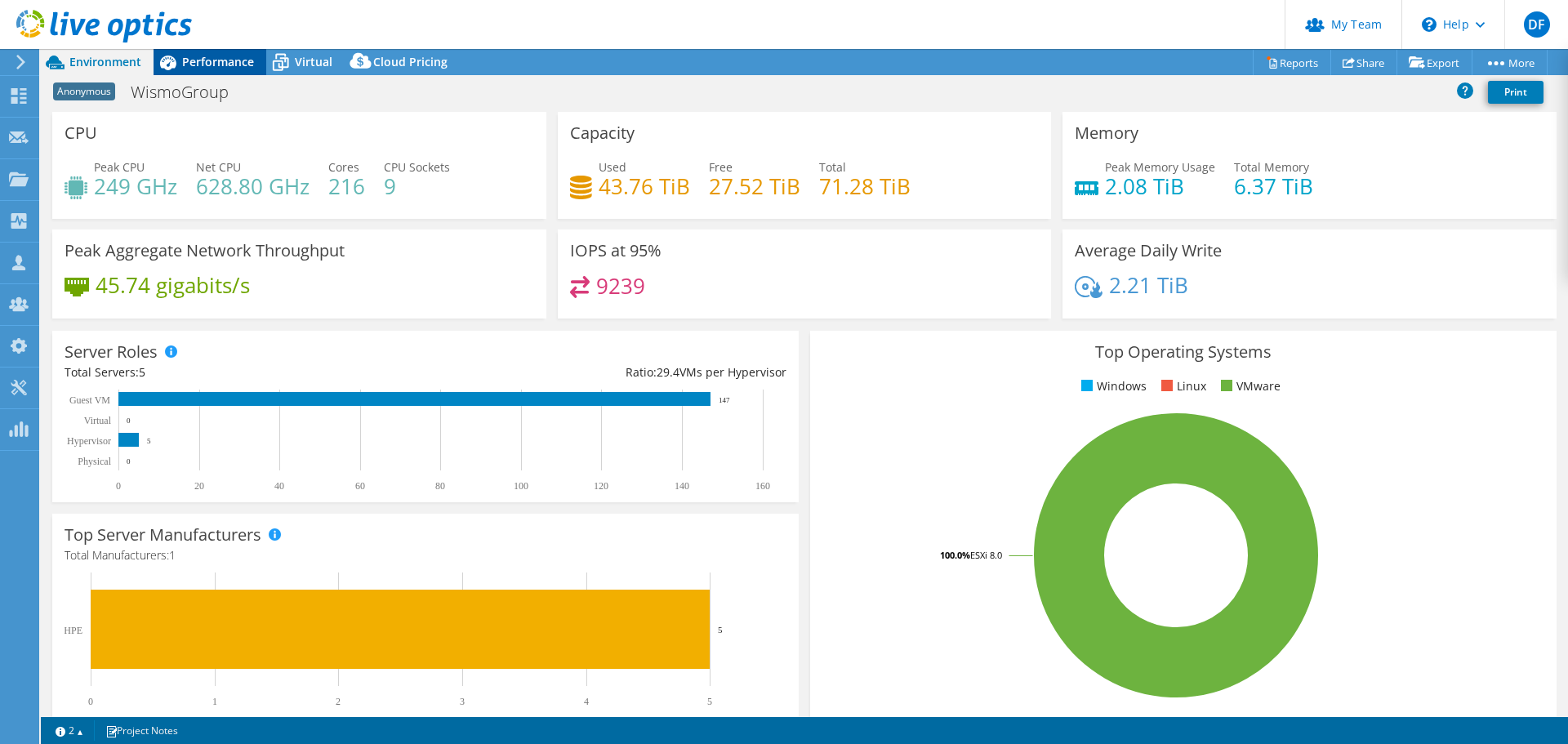
click at [214, 62] on span "Performance" at bounding box center [218, 62] width 72 height 15
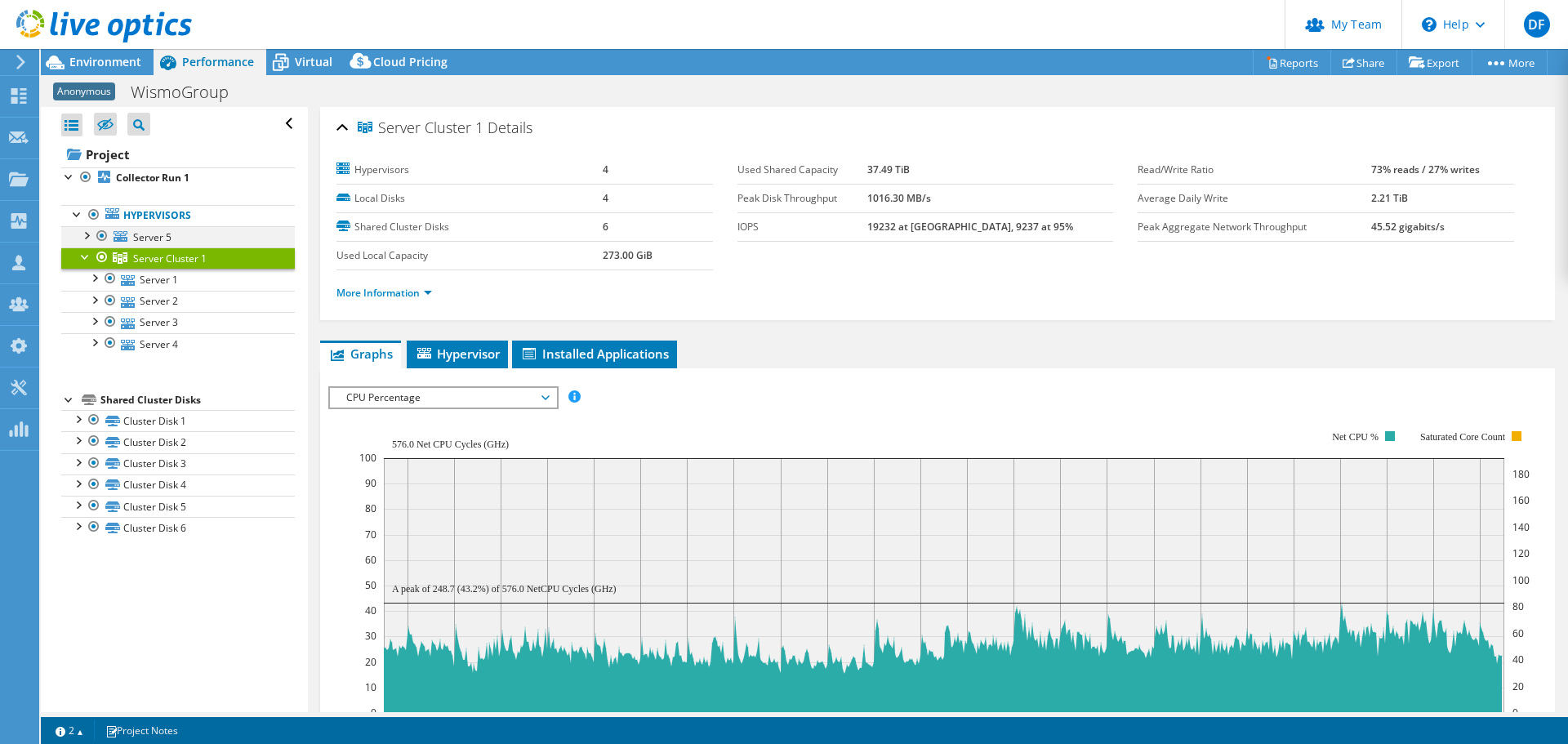
click at [88, 233] on div at bounding box center [85, 234] width 16 height 16
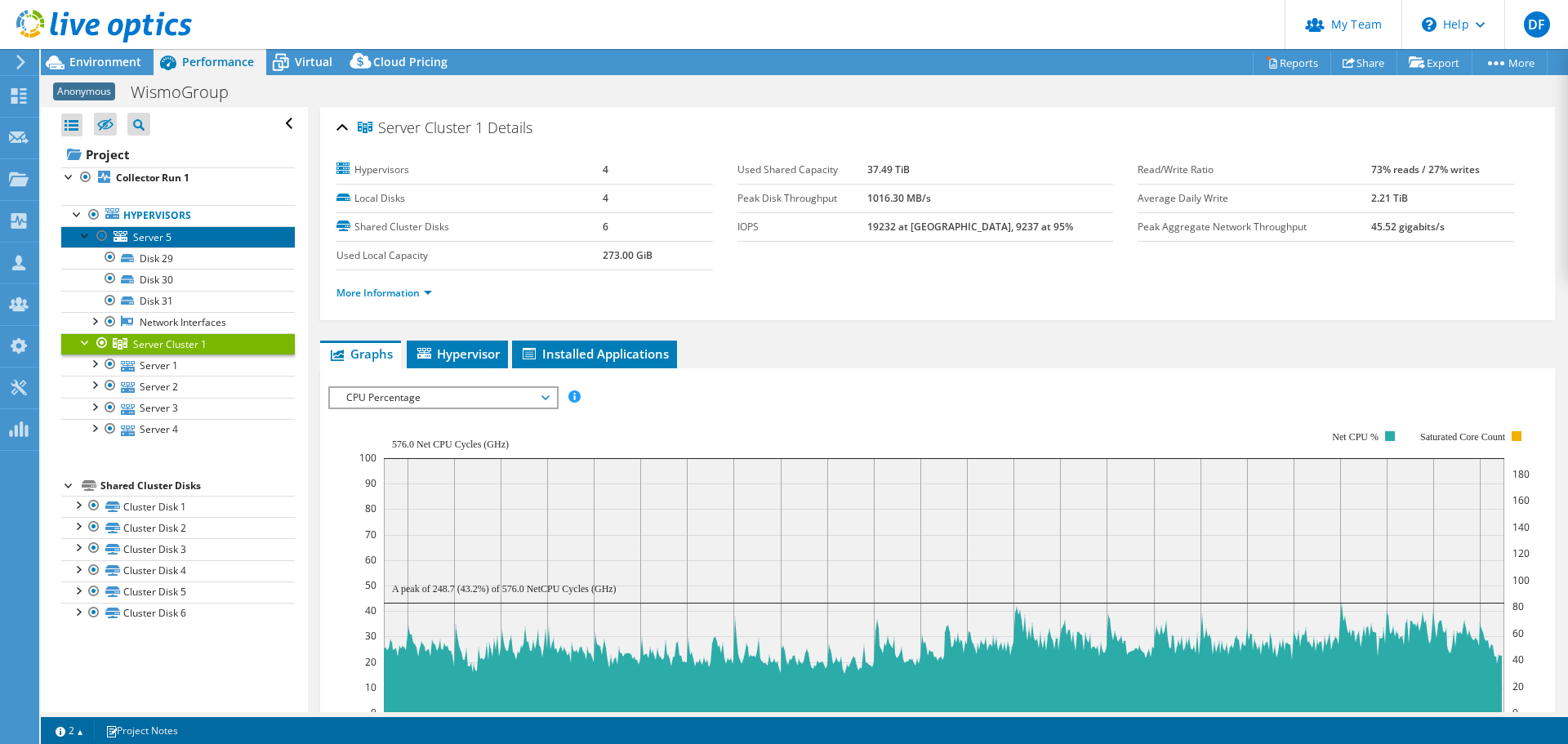
click at [177, 233] on link "Server 5" at bounding box center [178, 237] width 233 height 21
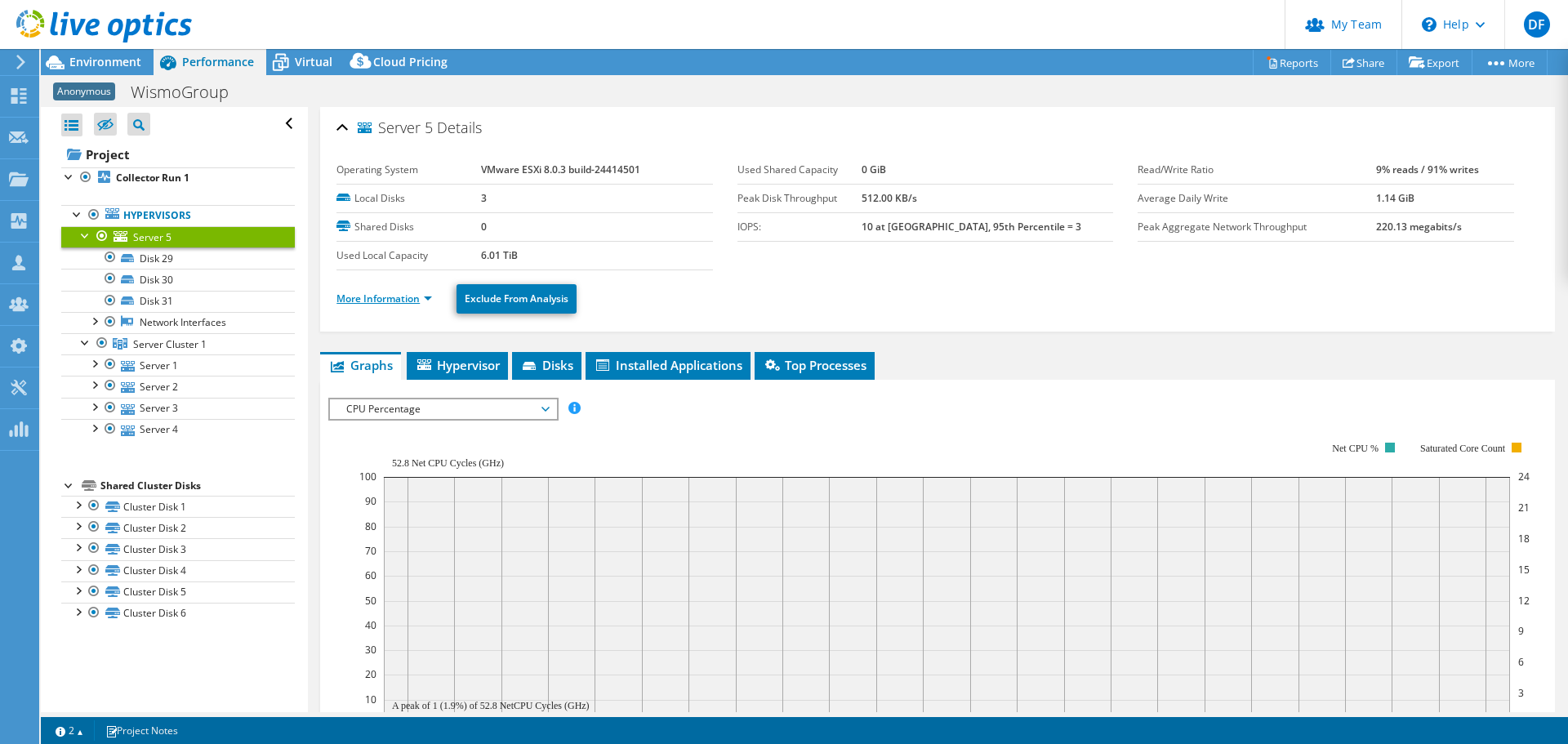
click at [414, 295] on link "More Information" at bounding box center [384, 299] width 95 height 14
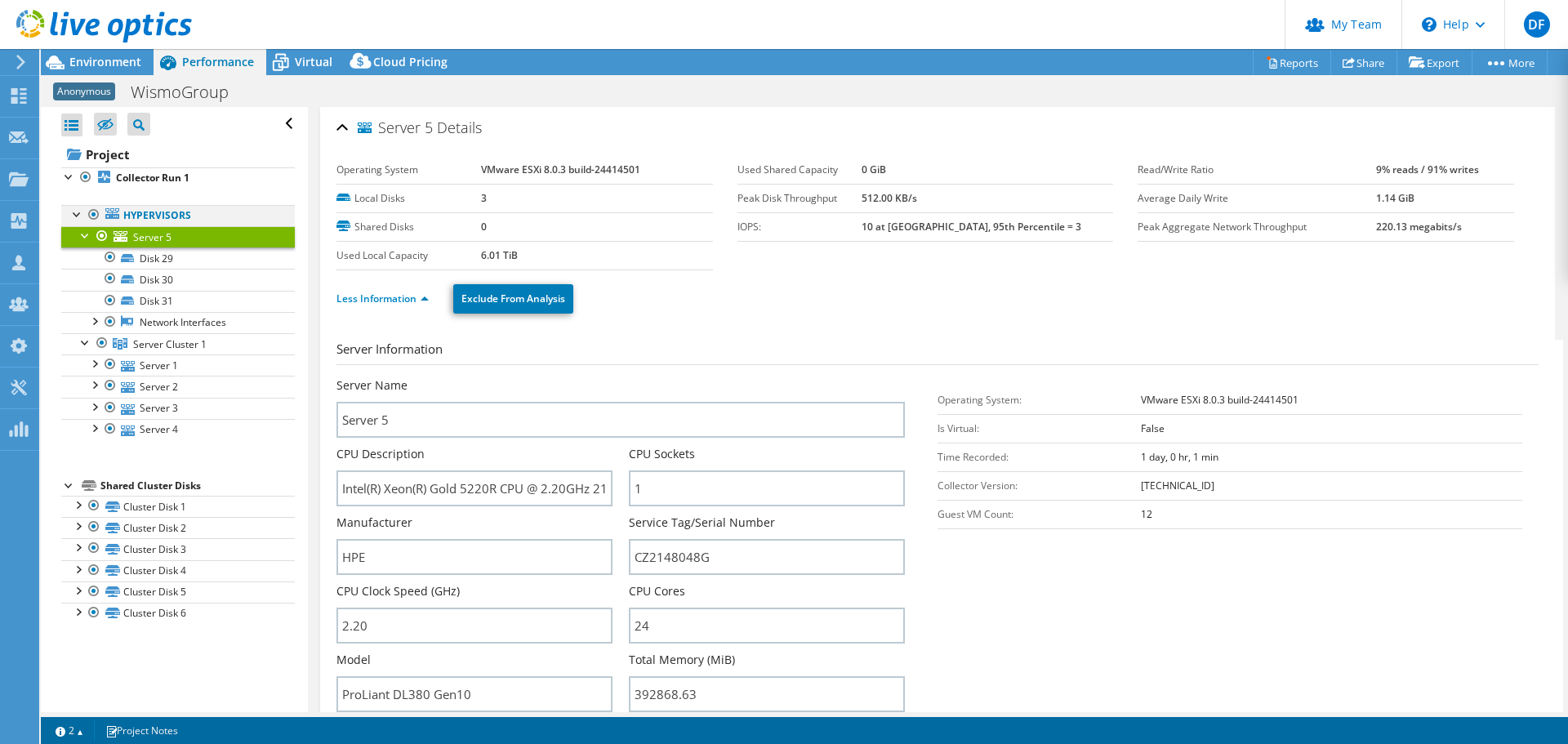
click at [71, 213] on div at bounding box center [77, 213] width 16 height 16
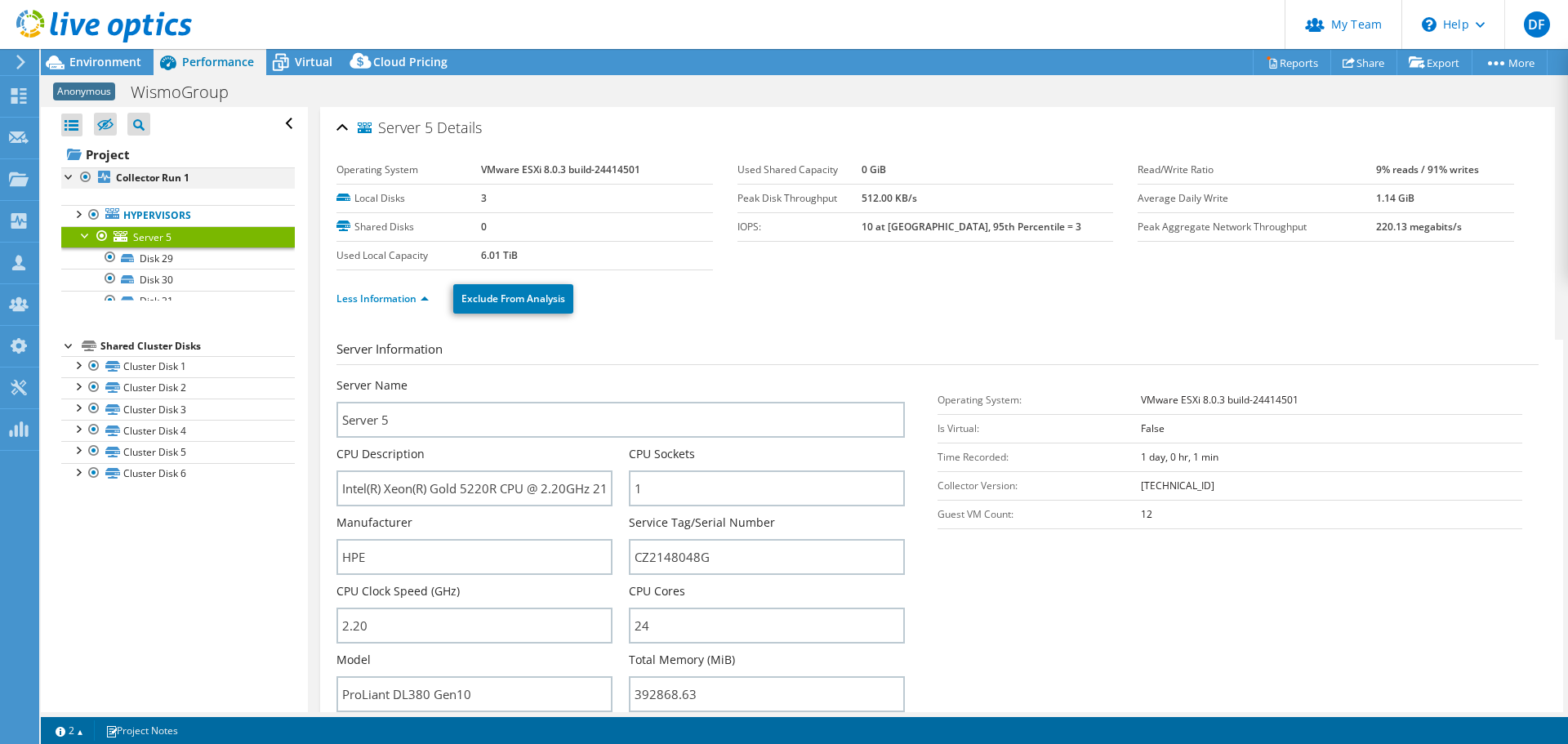
click at [66, 179] on div at bounding box center [69, 175] width 16 height 16
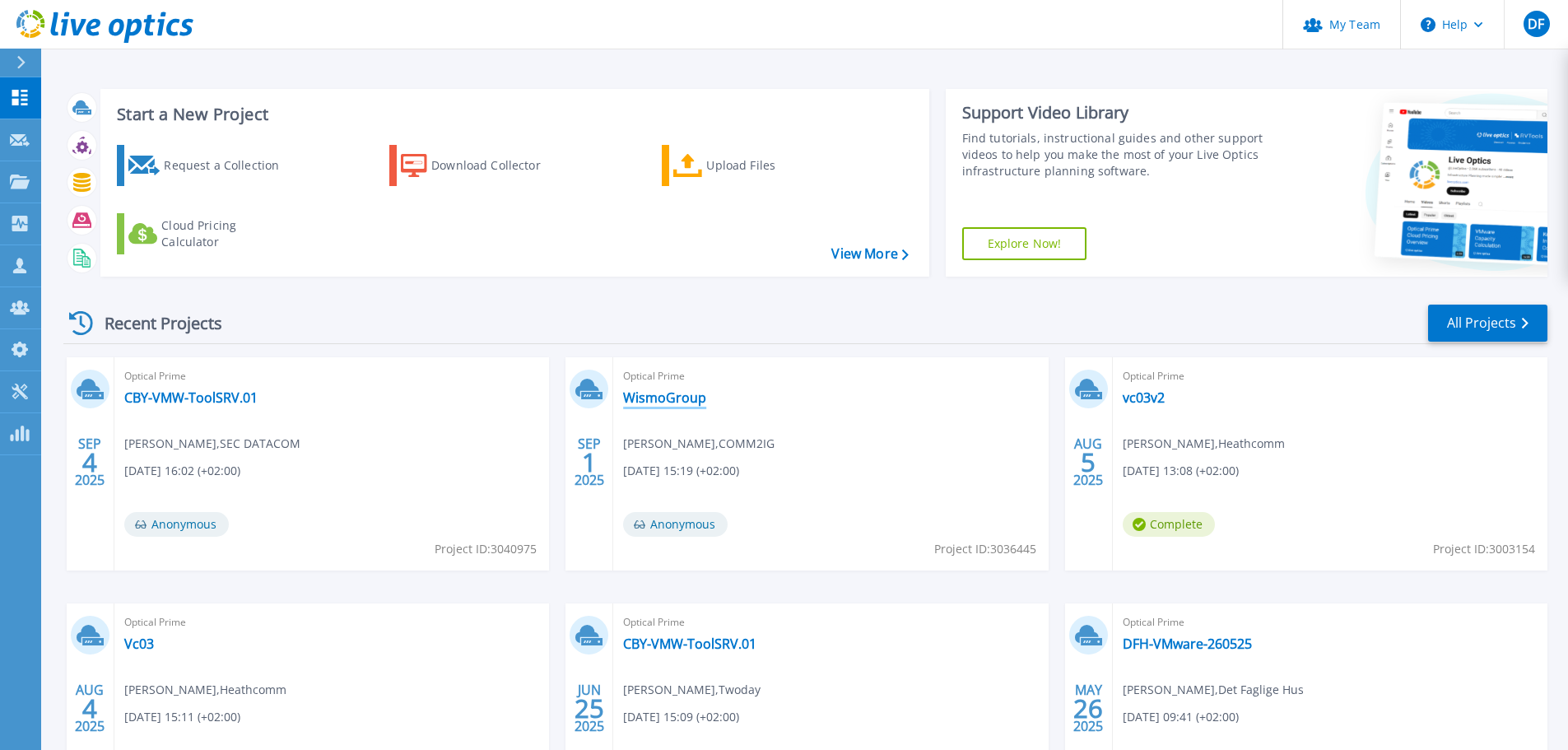
click at [657, 390] on link "WismoGroup" at bounding box center [664, 397] width 83 height 16
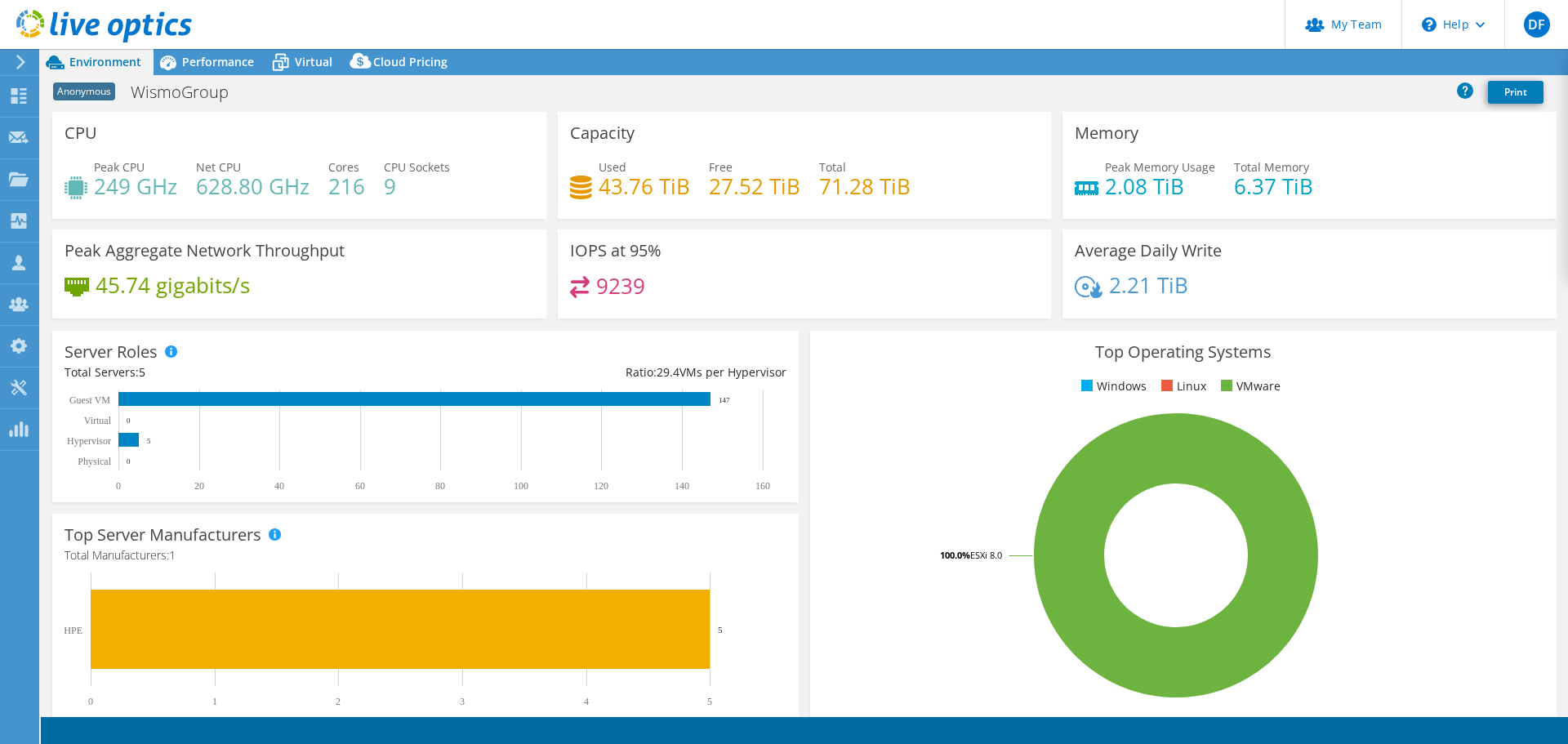
select select "USD"
